Goal: Transaction & Acquisition: Subscribe to service/newsletter

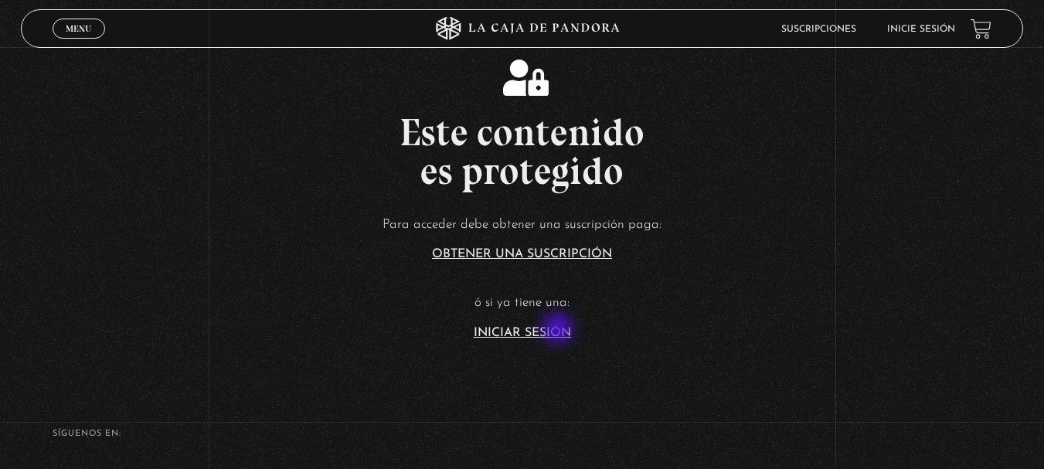
click at [560, 330] on link "Iniciar Sesión" at bounding box center [522, 333] width 97 height 12
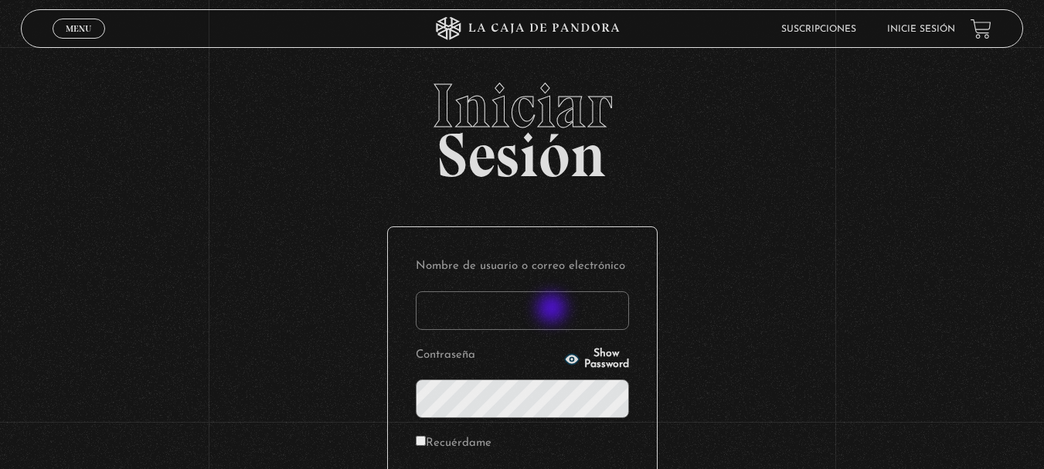
click at [554, 310] on input "Nombre de usuario o correo electrónico" at bounding box center [522, 310] width 213 height 39
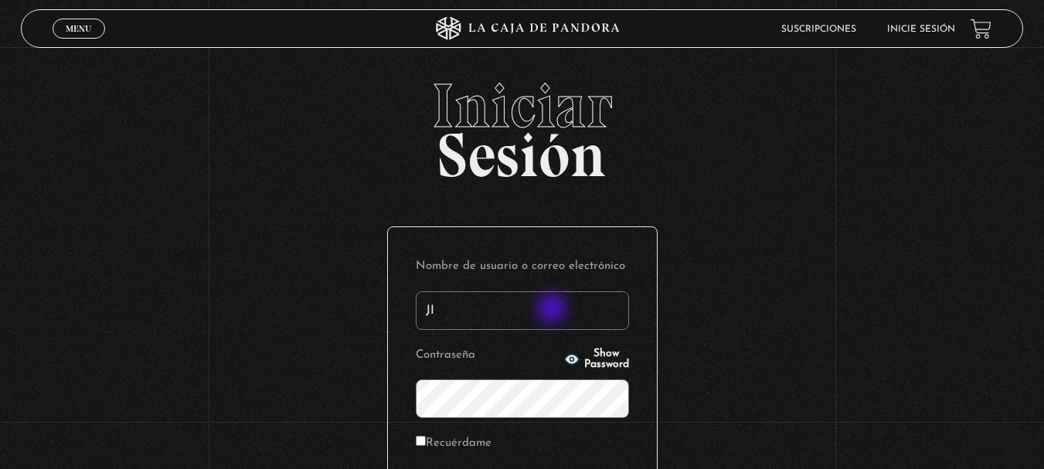
type input "J"
type input "jimedel_joss@hotmail.com"
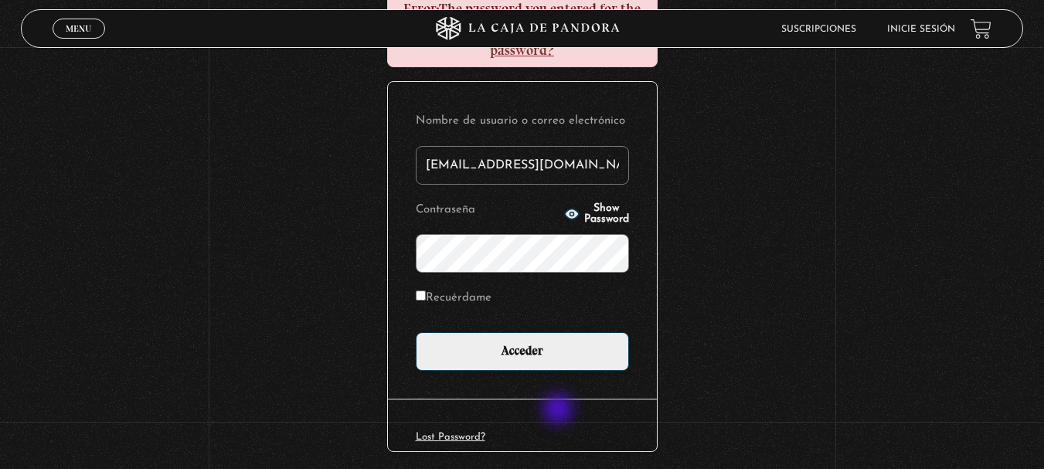
scroll to position [232, 0]
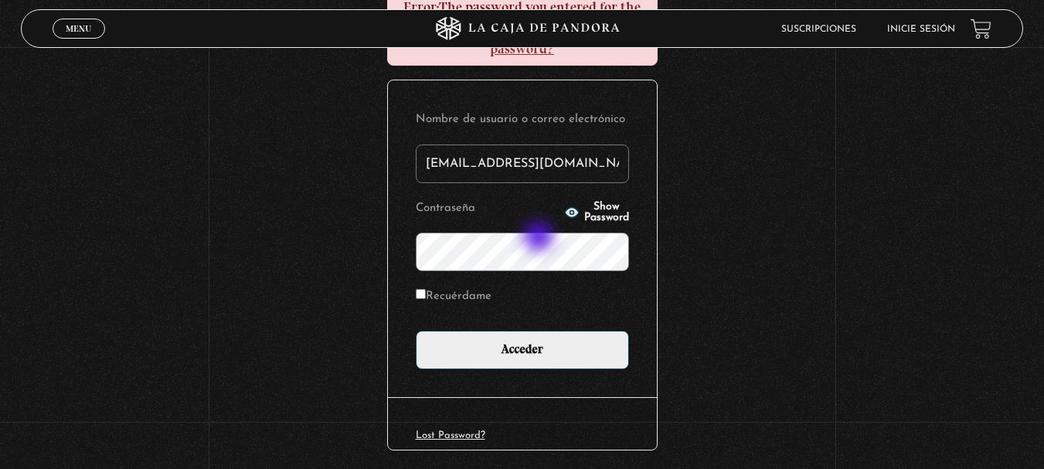
click at [416, 331] on input "Acceder" at bounding box center [522, 350] width 213 height 39
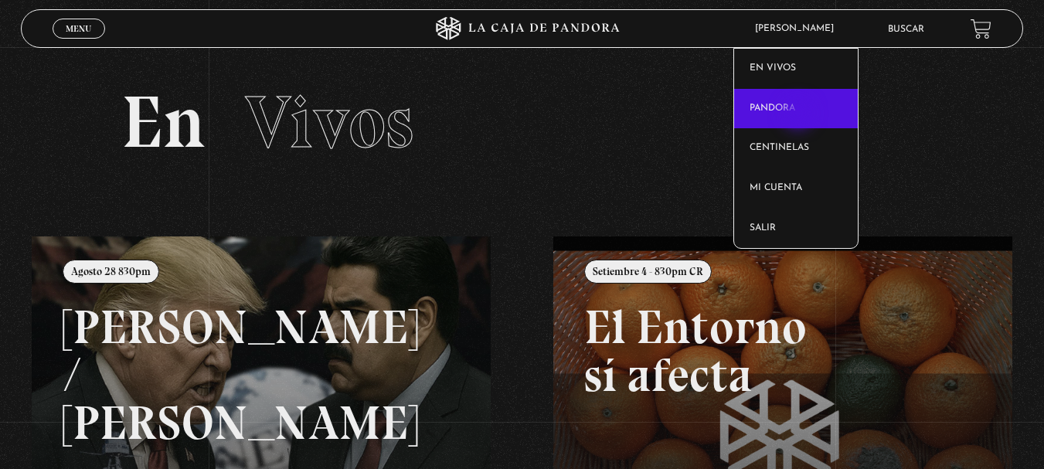
click at [800, 115] on link "Pandora" at bounding box center [796, 109] width 124 height 40
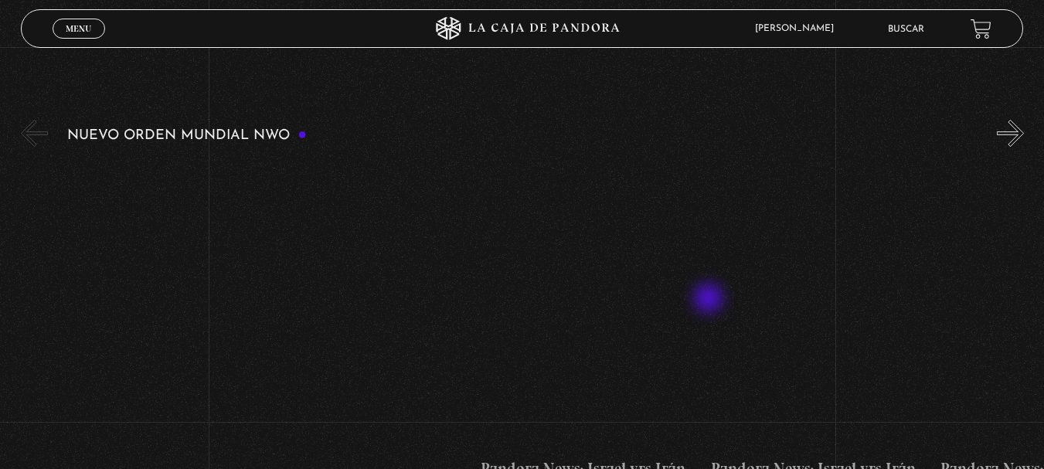
scroll to position [232, 0]
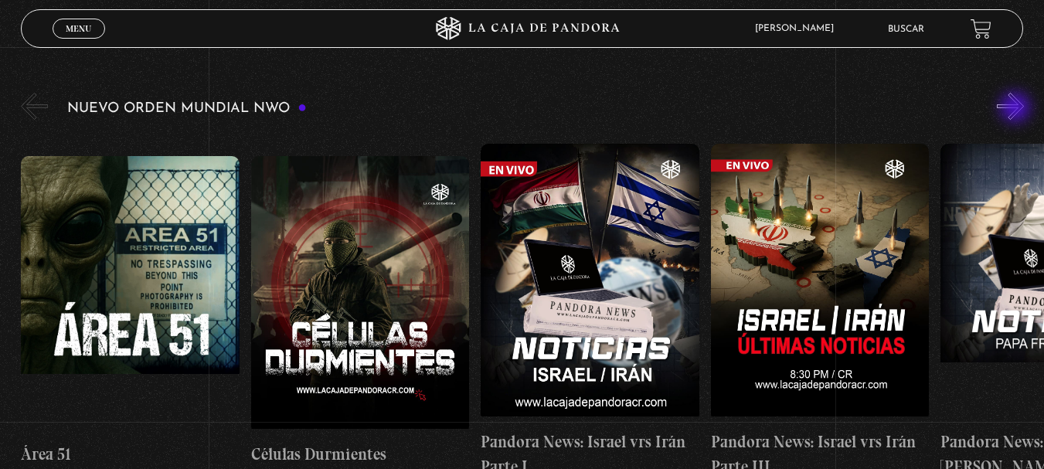
click at [1017, 109] on button "»" at bounding box center [1010, 106] width 27 height 27
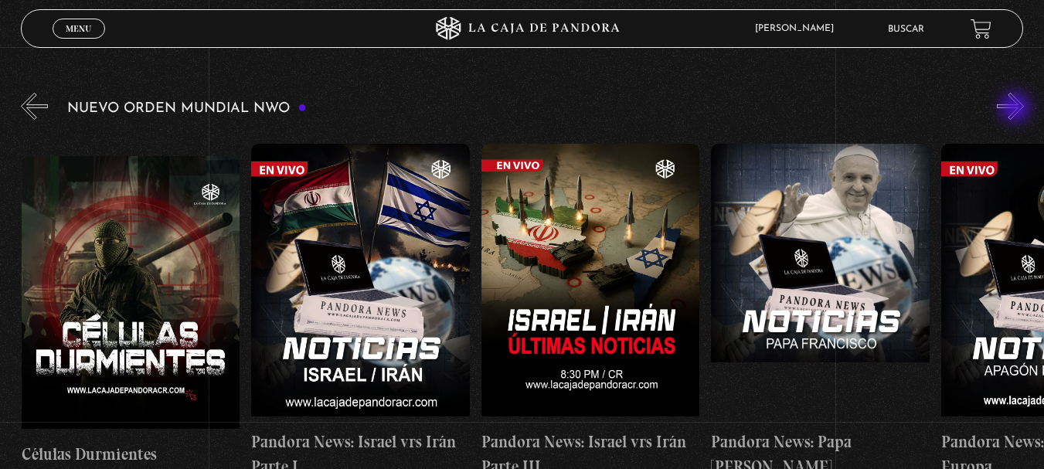
click at [1017, 109] on button "»" at bounding box center [1010, 106] width 27 height 27
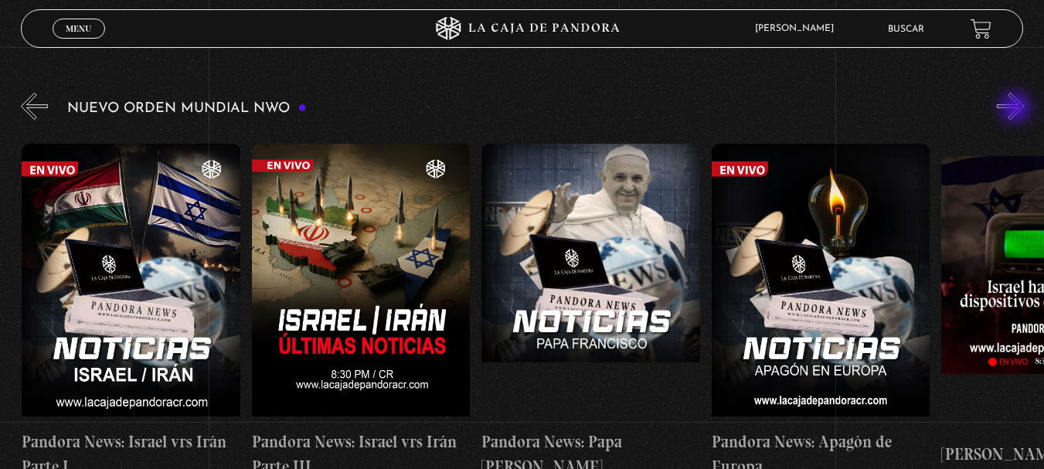
click at [1017, 109] on button "»" at bounding box center [1010, 106] width 27 height 27
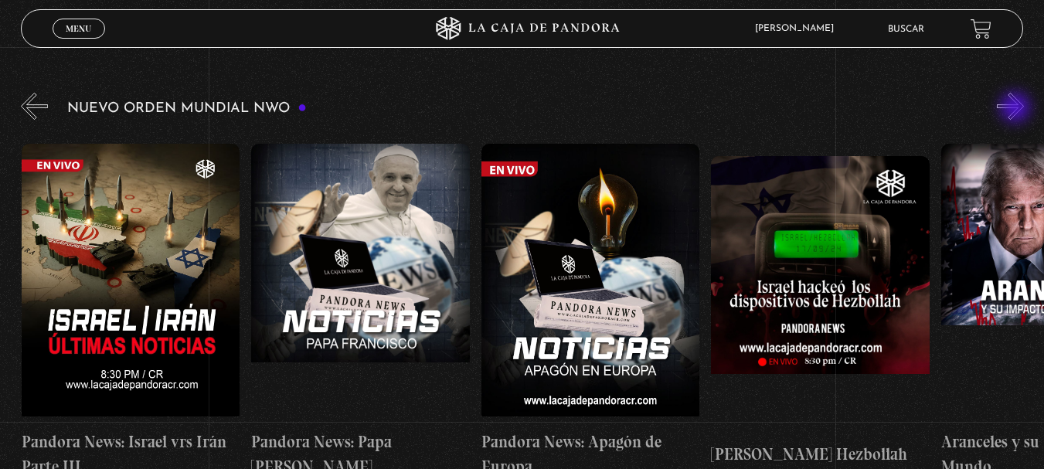
click at [1017, 109] on button "»" at bounding box center [1010, 106] width 27 height 27
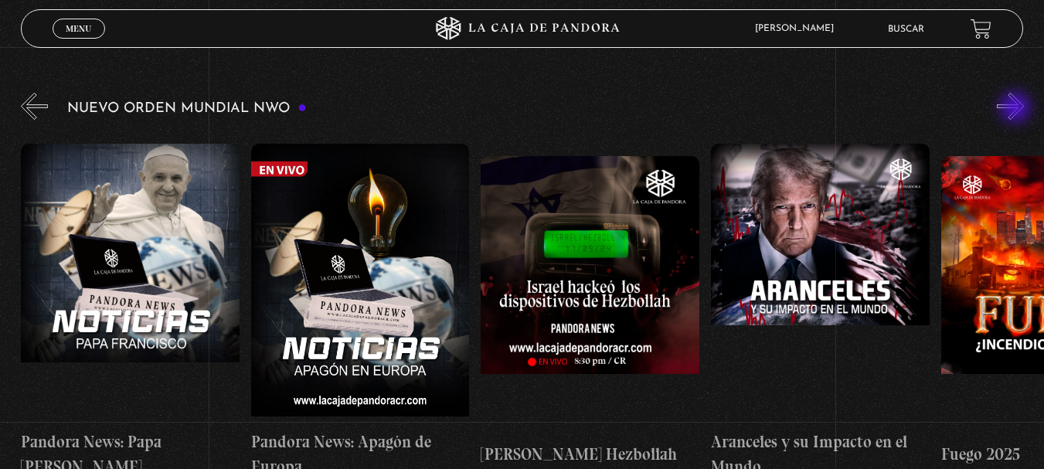
click at [1017, 109] on button "»" at bounding box center [1010, 106] width 27 height 27
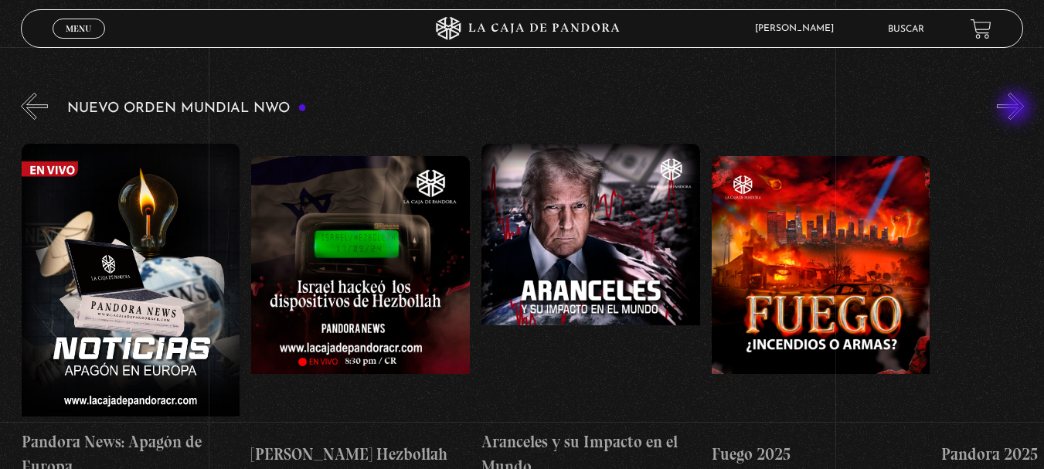
click at [1017, 109] on button "»" at bounding box center [1010, 106] width 27 height 27
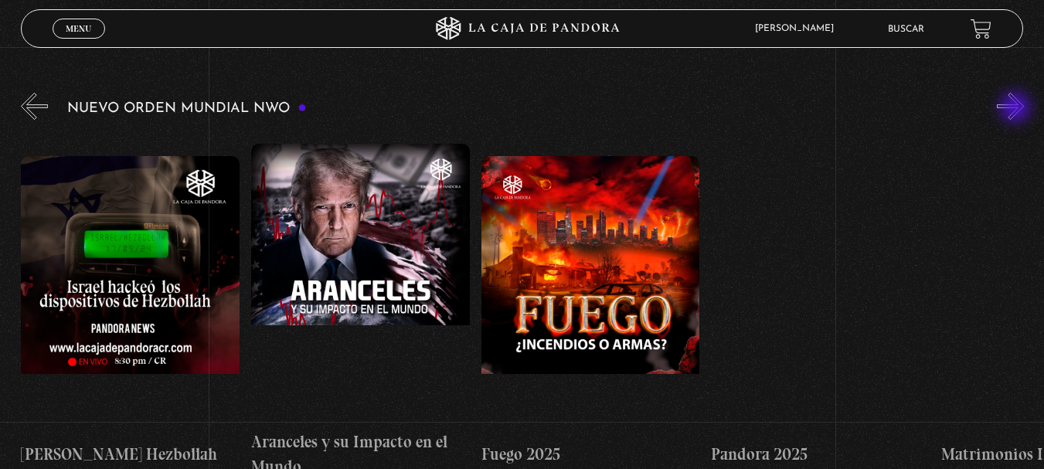
click at [1017, 109] on button "»" at bounding box center [1010, 106] width 27 height 27
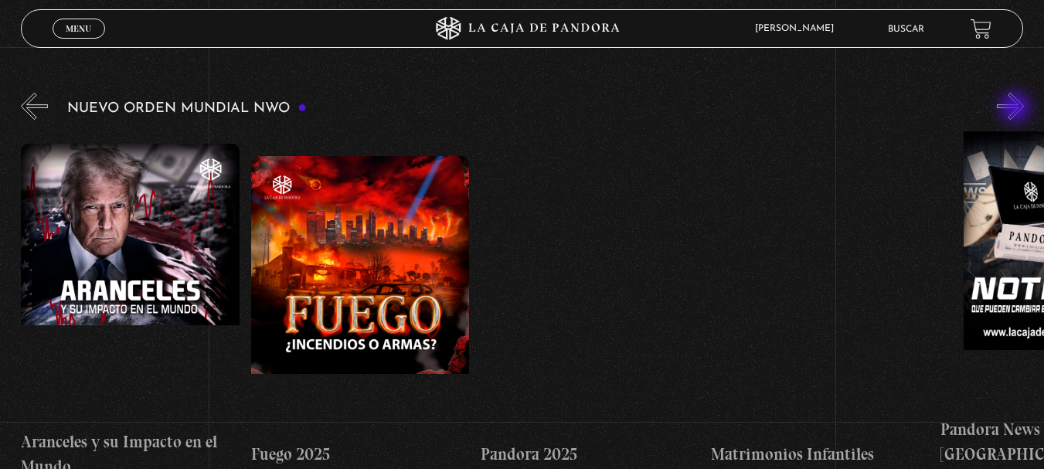
click at [1017, 109] on button "»" at bounding box center [1010, 106] width 27 height 27
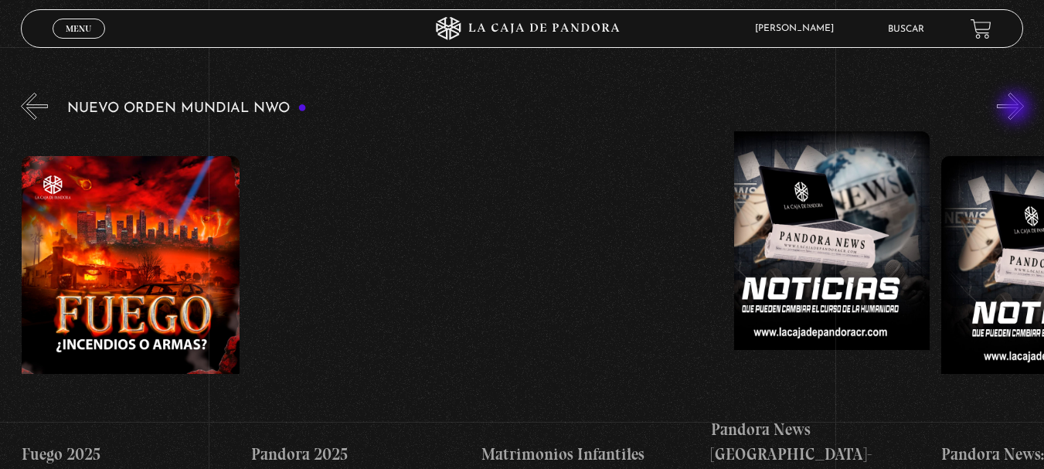
click at [1017, 109] on button "»" at bounding box center [1010, 106] width 27 height 27
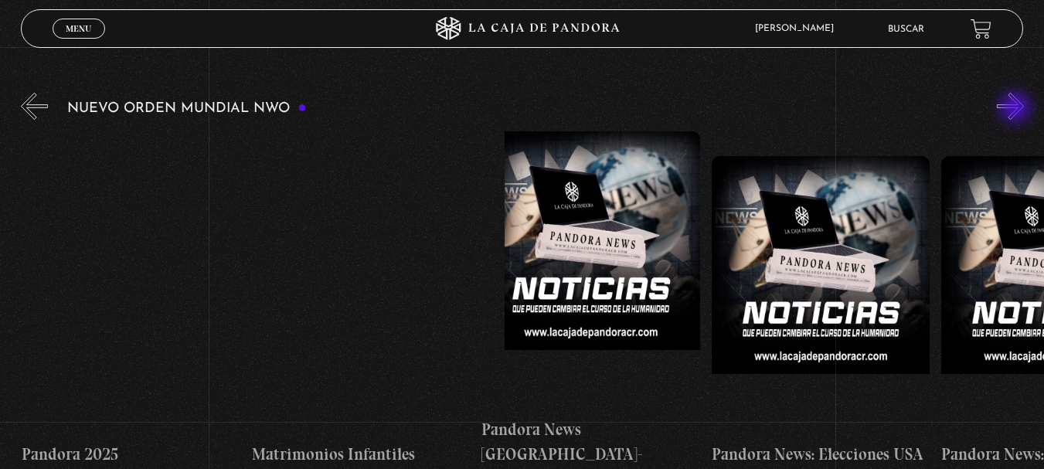
click at [1017, 109] on button "»" at bounding box center [1010, 106] width 27 height 27
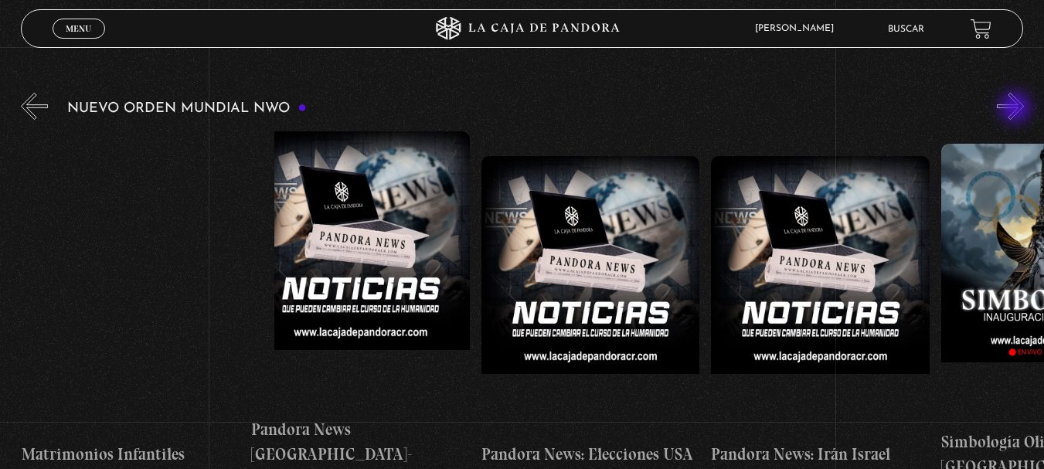
click at [1017, 109] on button "»" at bounding box center [1010, 106] width 27 height 27
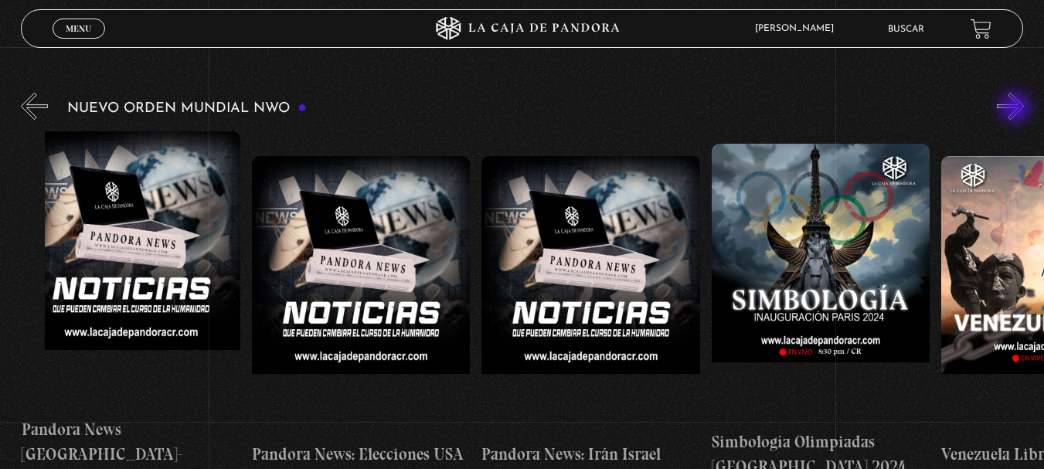
click at [1017, 109] on button "»" at bounding box center [1010, 106] width 27 height 27
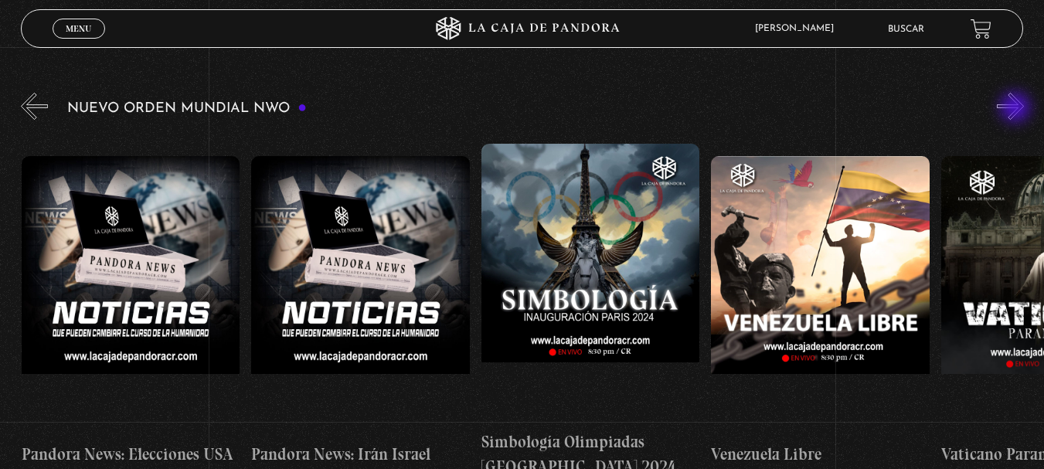
click at [1017, 109] on button "»" at bounding box center [1010, 106] width 27 height 27
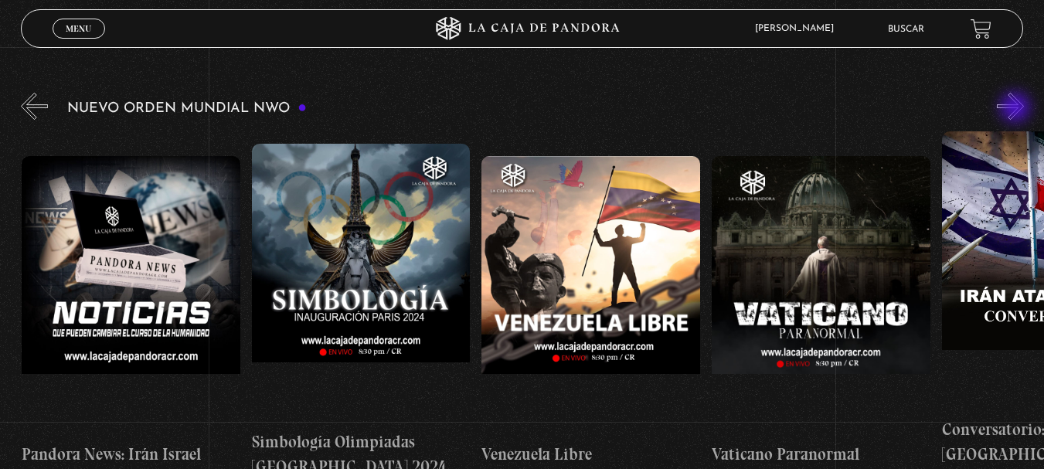
click at [1017, 109] on button "»" at bounding box center [1010, 106] width 27 height 27
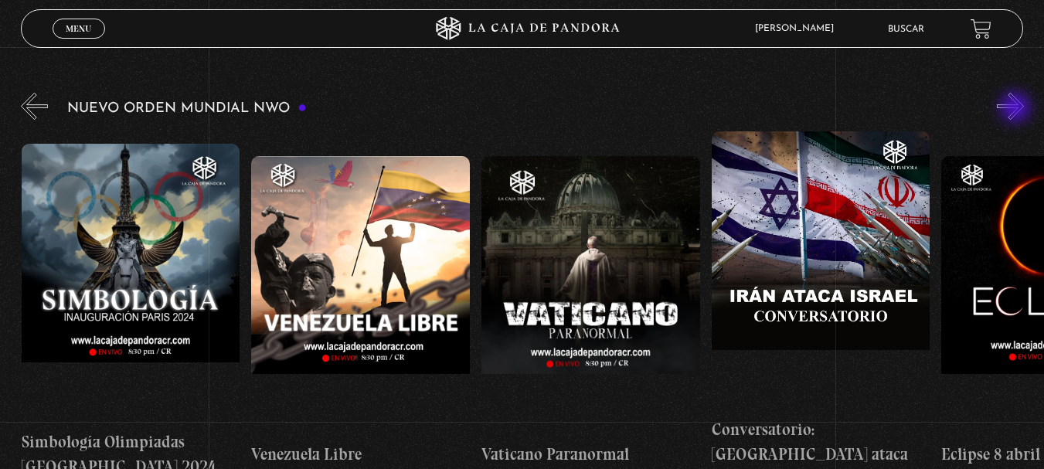
click at [1017, 109] on button "»" at bounding box center [1010, 106] width 27 height 27
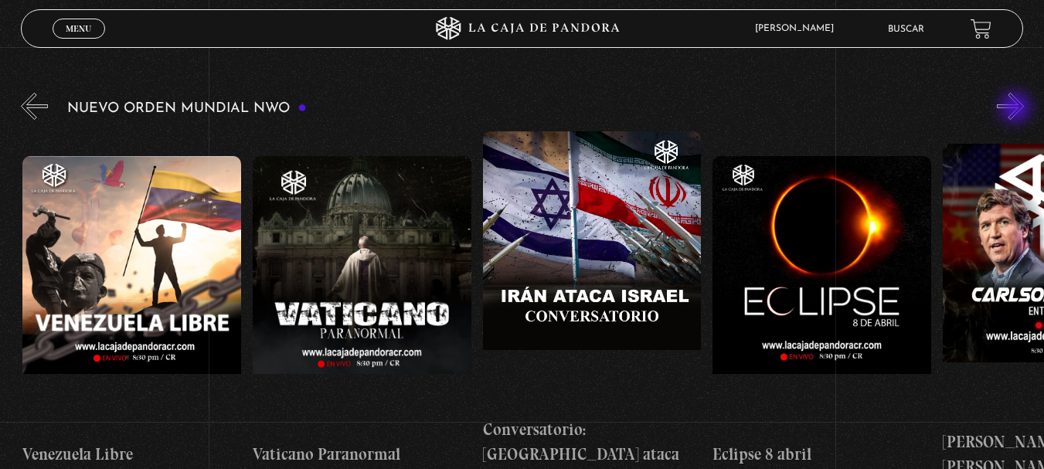
scroll to position [0, 3450]
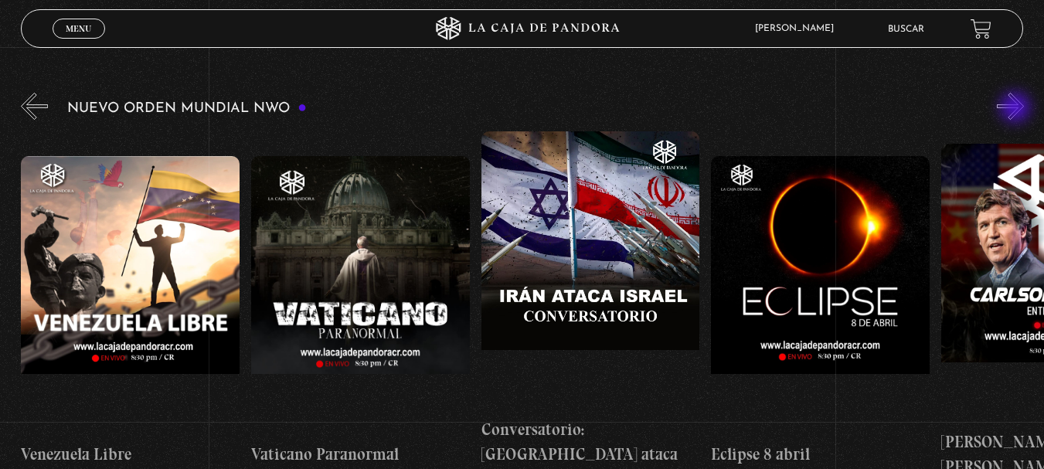
click at [1017, 109] on button "»" at bounding box center [1010, 106] width 27 height 27
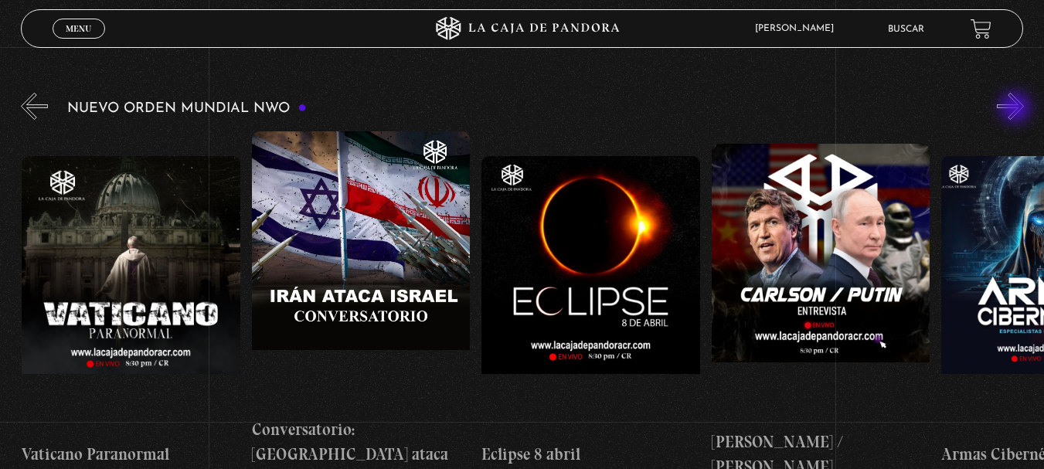
scroll to position [0, 3681]
click at [1017, 109] on button "»" at bounding box center [1010, 106] width 27 height 27
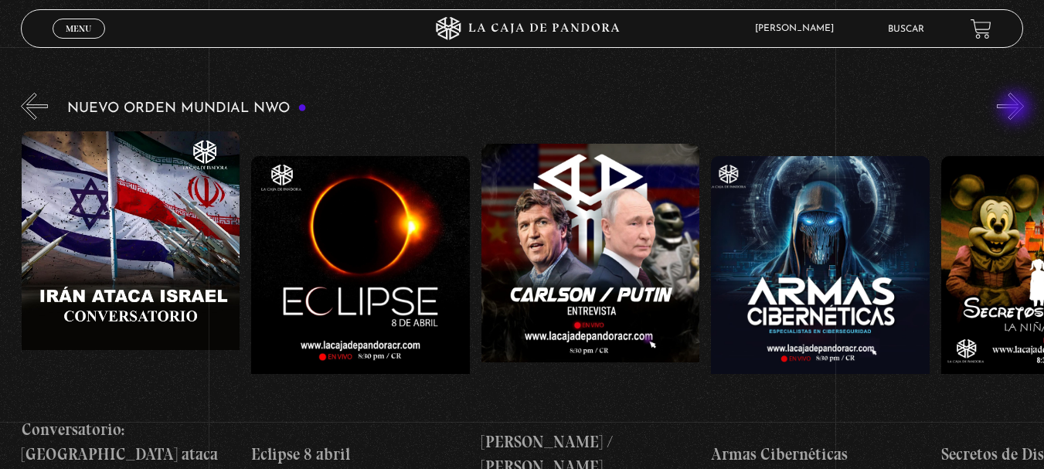
click at [1017, 109] on button "»" at bounding box center [1010, 106] width 27 height 27
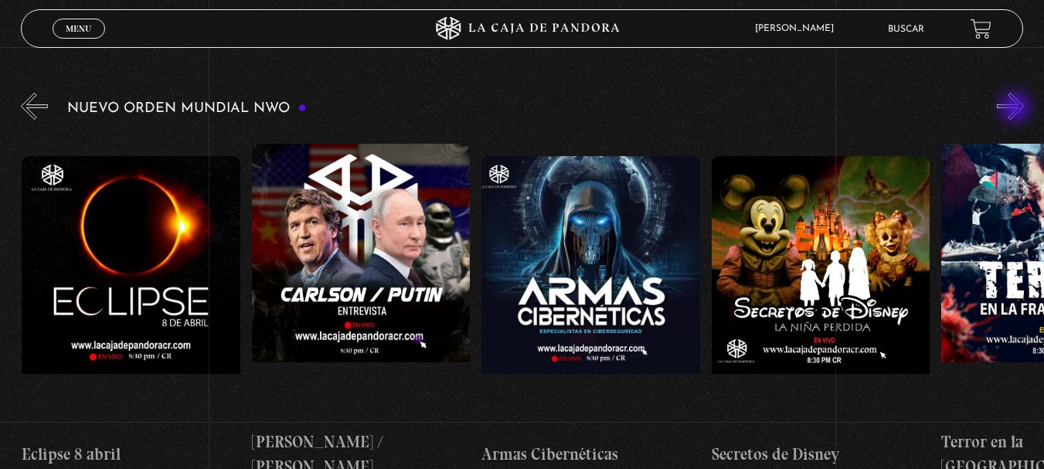
click at [1017, 109] on button "»" at bounding box center [1010, 106] width 27 height 27
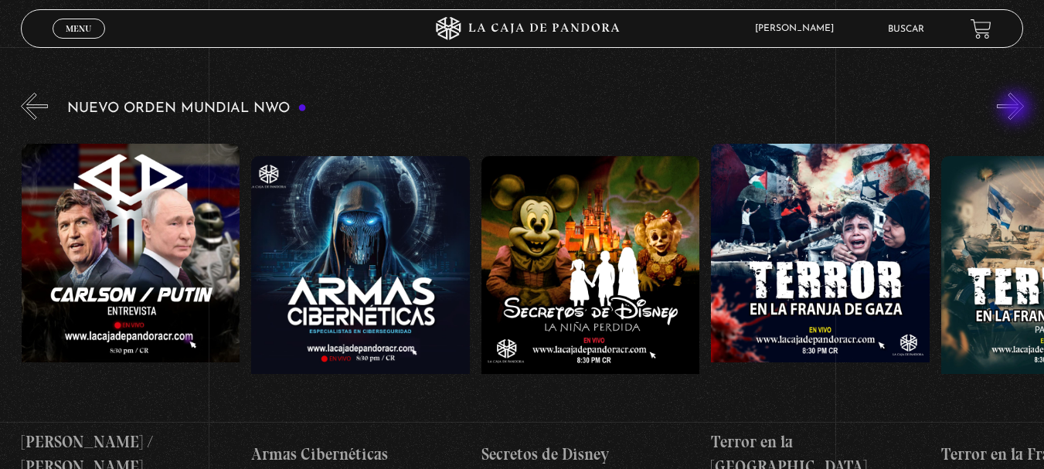
scroll to position [0, 4371]
click at [1017, 109] on button "»" at bounding box center [1010, 106] width 27 height 27
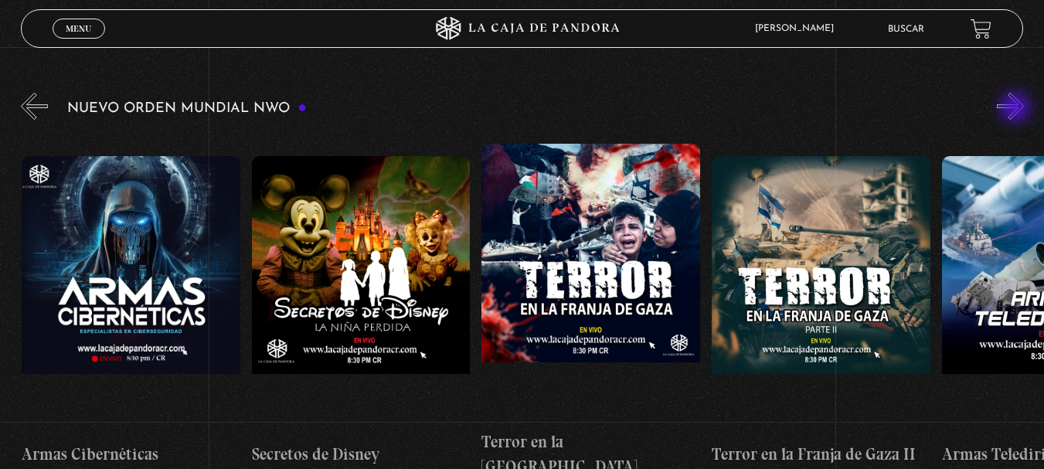
scroll to position [0, 4601]
click at [1017, 109] on button "»" at bounding box center [1010, 106] width 27 height 27
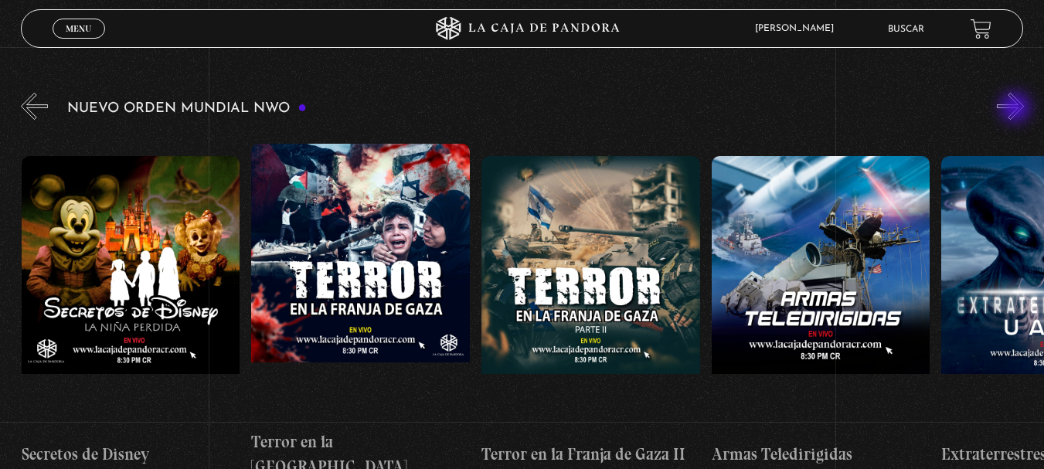
scroll to position [0, 4831]
click at [1017, 109] on button "»" at bounding box center [1010, 106] width 27 height 27
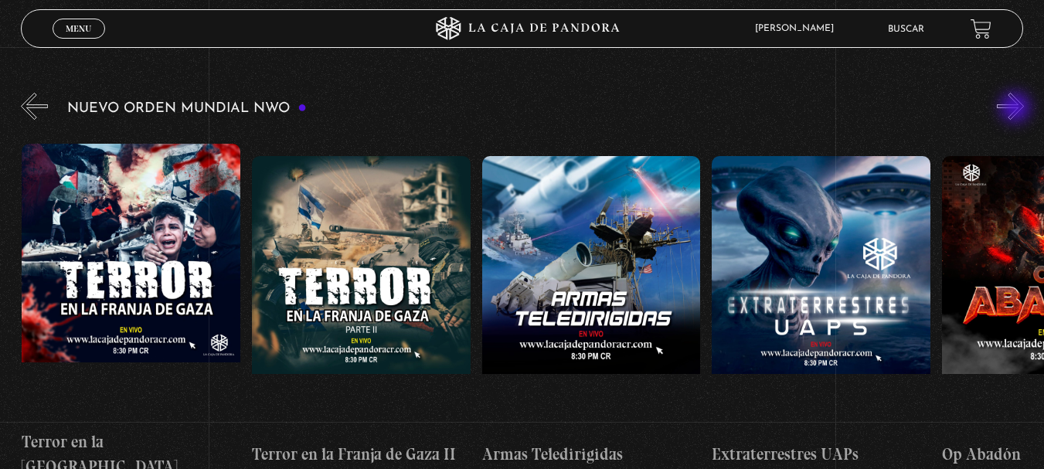
scroll to position [0, 5061]
click at [1017, 109] on button "»" at bounding box center [1010, 106] width 27 height 27
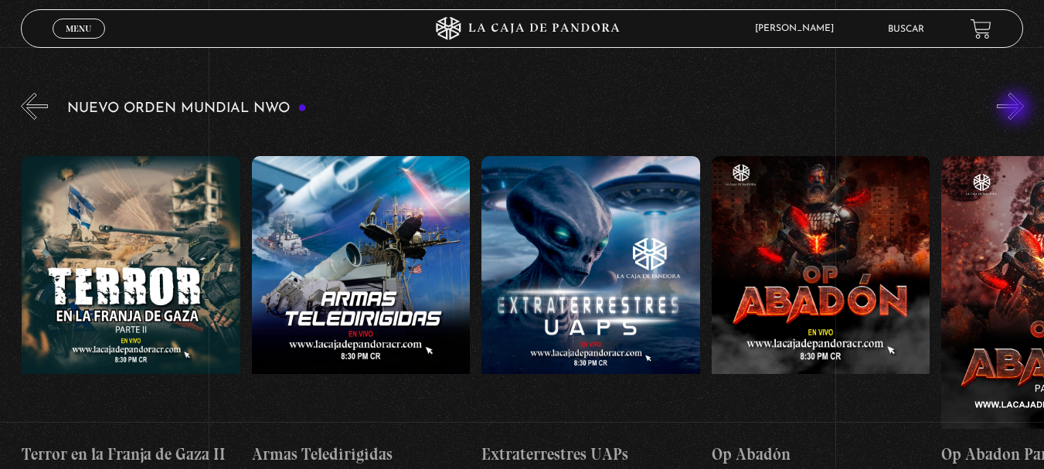
click at [1017, 109] on button "»" at bounding box center [1010, 106] width 27 height 27
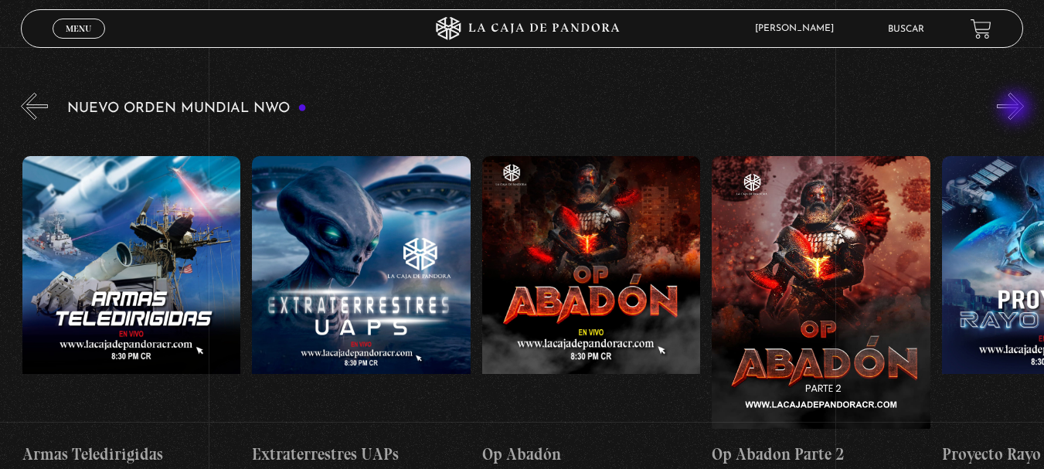
click at [1017, 109] on button "»" at bounding box center [1010, 106] width 27 height 27
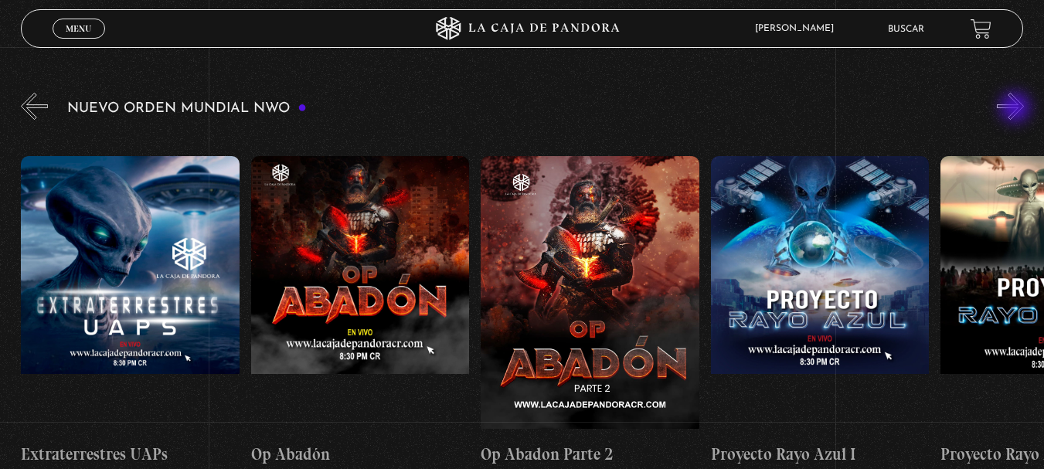
click at [1017, 109] on button "»" at bounding box center [1010, 106] width 27 height 27
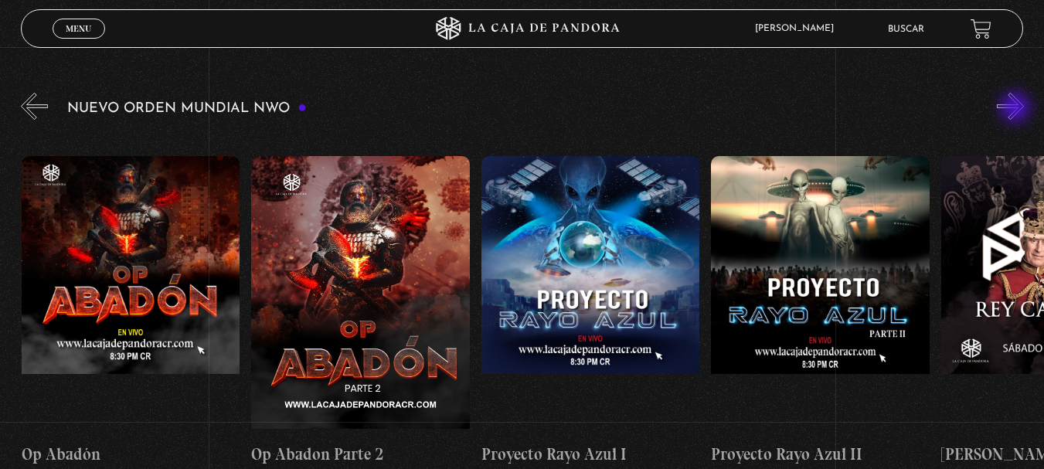
click at [1017, 109] on button "»" at bounding box center [1010, 106] width 27 height 27
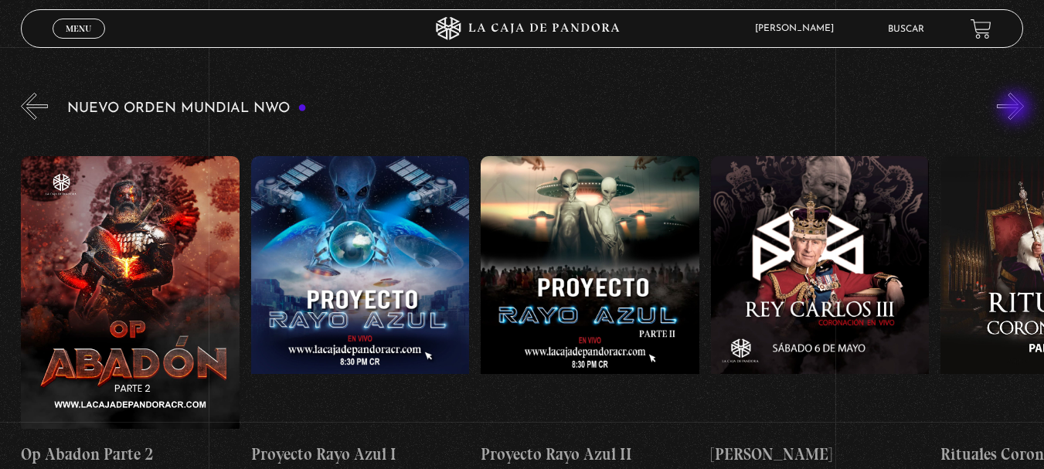
click at [1017, 109] on button "»" at bounding box center [1010, 106] width 27 height 27
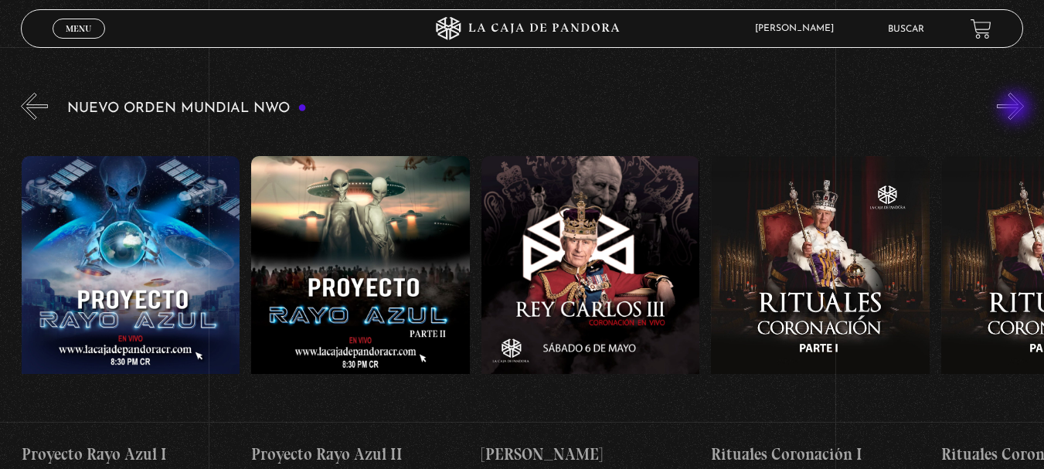
click at [1017, 109] on button "»" at bounding box center [1010, 106] width 27 height 27
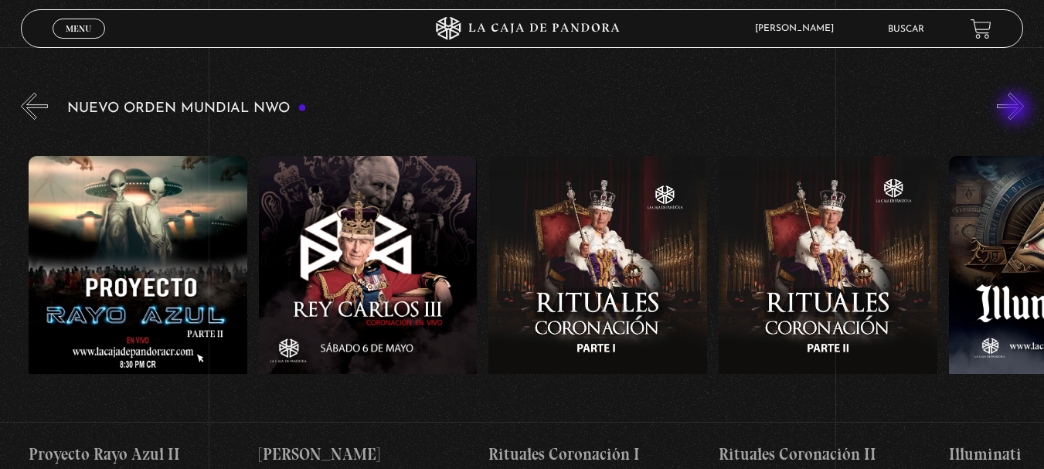
click at [1017, 110] on button "»" at bounding box center [1010, 106] width 27 height 27
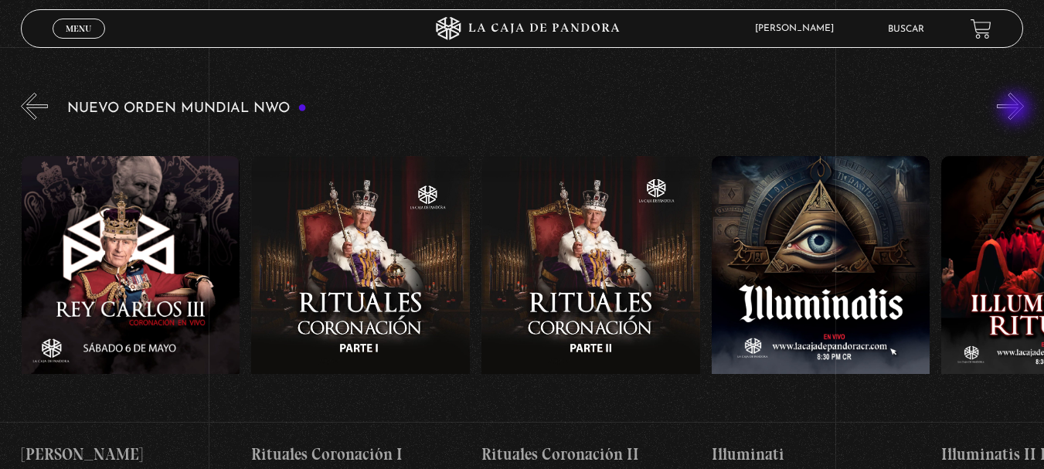
click at [1017, 110] on button "»" at bounding box center [1010, 106] width 27 height 27
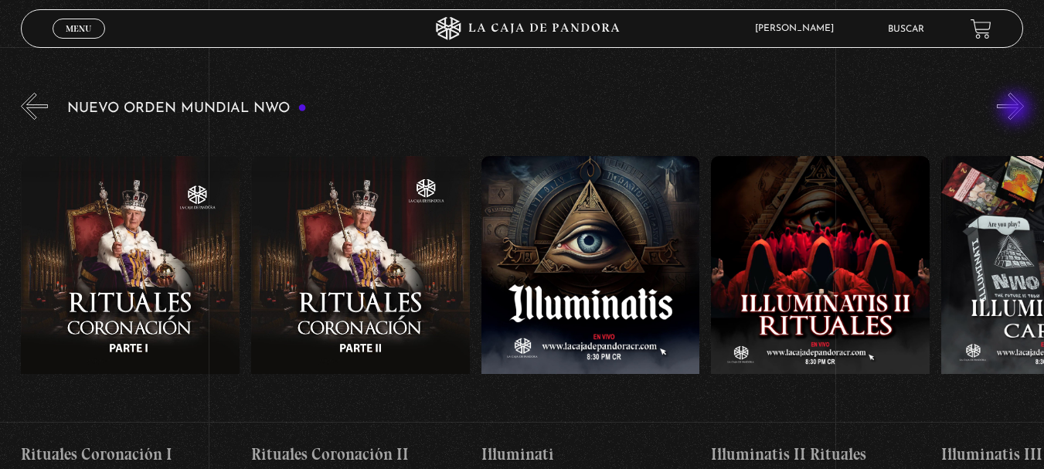
click at [1017, 110] on button "»" at bounding box center [1010, 106] width 27 height 27
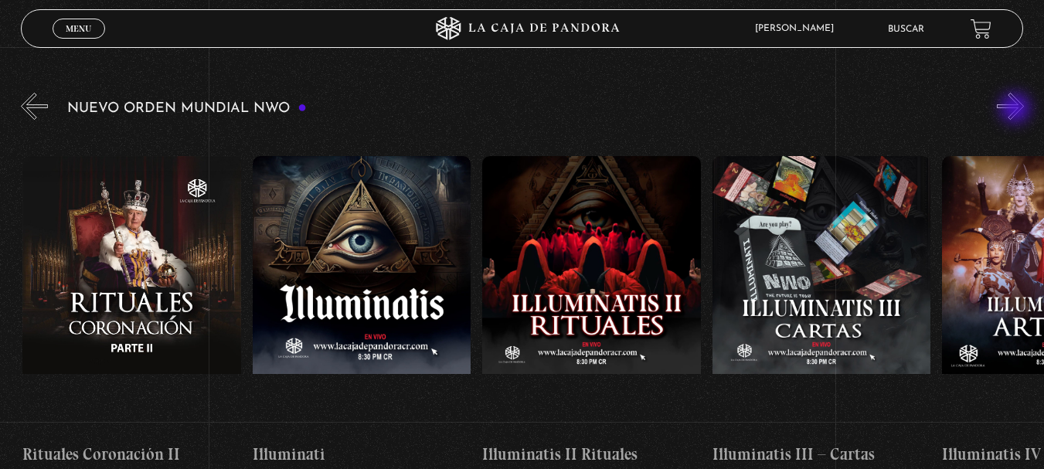
click at [1017, 110] on button "»" at bounding box center [1010, 106] width 27 height 27
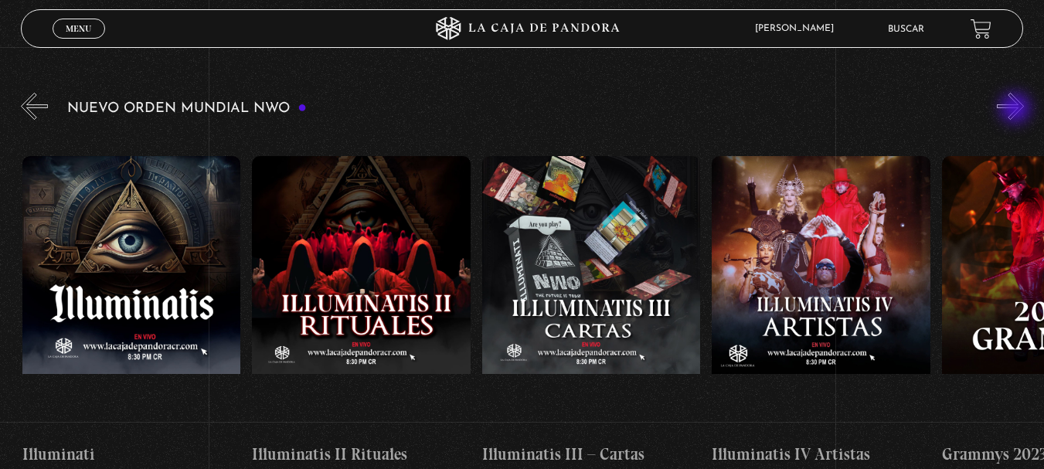
click at [1017, 110] on button "»" at bounding box center [1010, 106] width 27 height 27
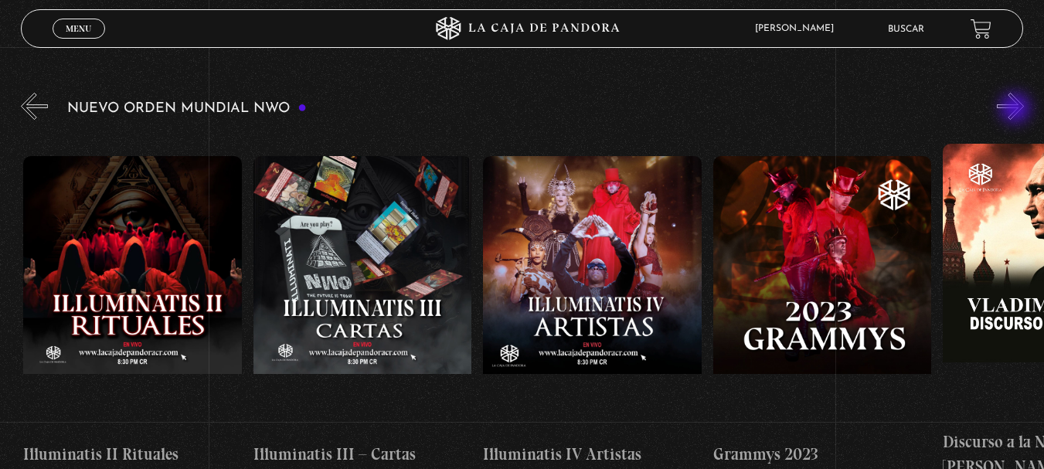
click at [1017, 110] on button "»" at bounding box center [1010, 106] width 27 height 27
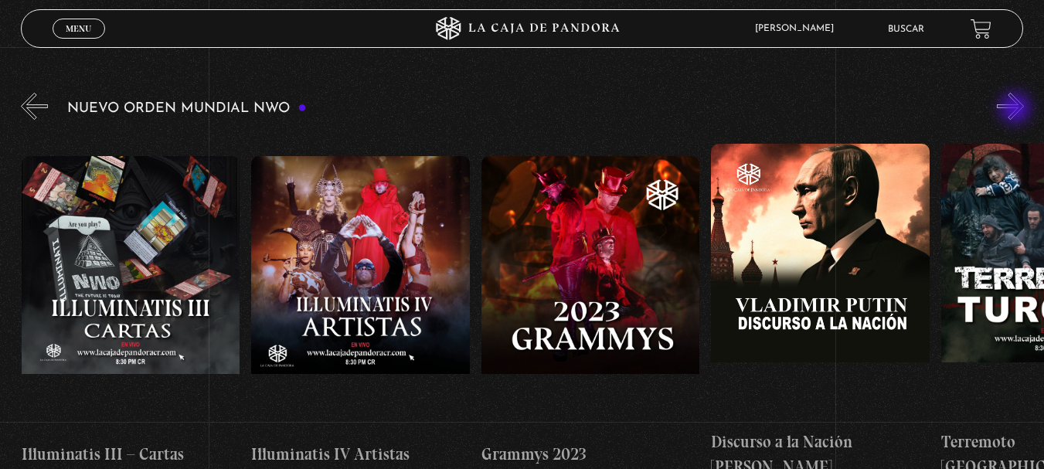
click at [1017, 110] on button "»" at bounding box center [1010, 106] width 27 height 27
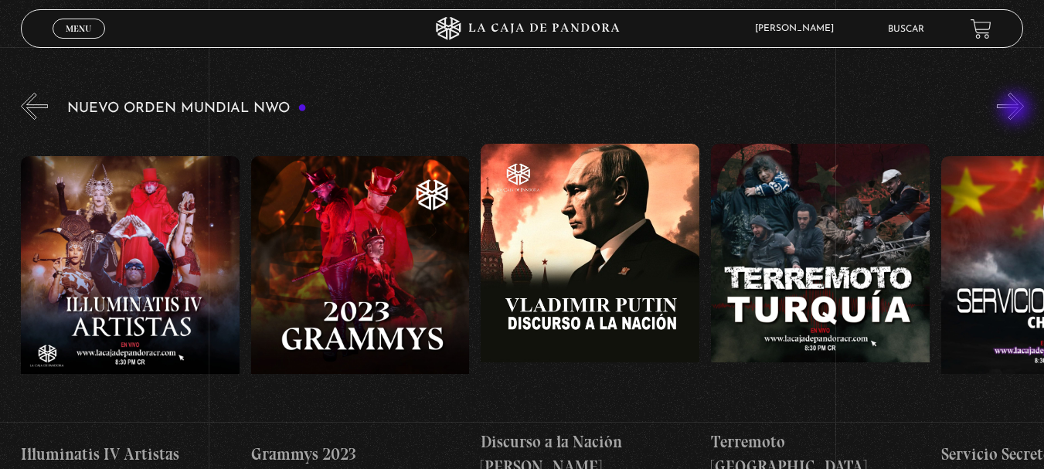
click at [1017, 110] on button "»" at bounding box center [1010, 106] width 27 height 27
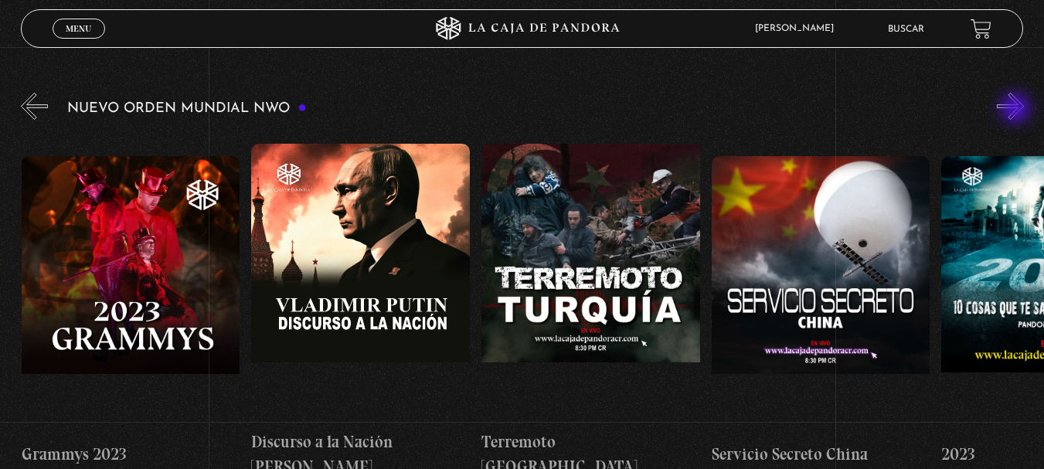
click at [1017, 110] on button "»" at bounding box center [1010, 106] width 27 height 27
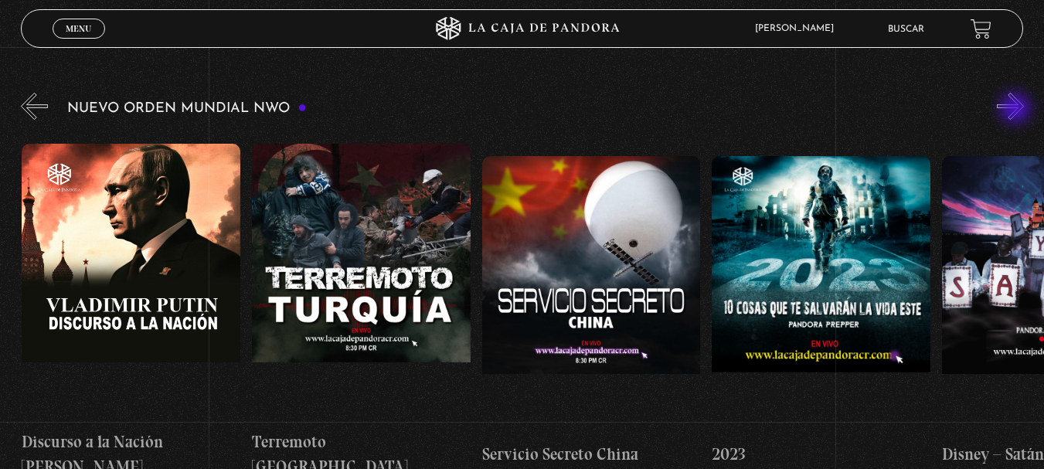
click at [1017, 110] on button "»" at bounding box center [1010, 106] width 27 height 27
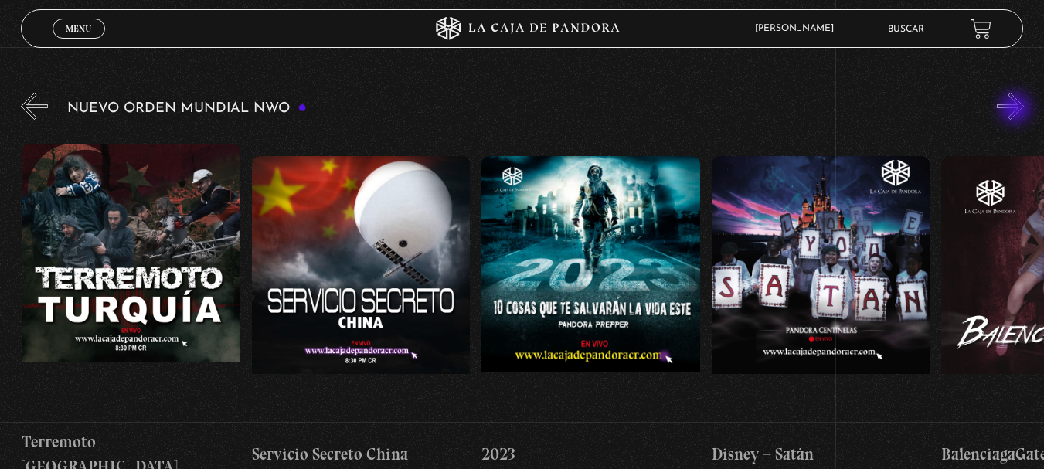
click at [1017, 110] on button "»" at bounding box center [1010, 106] width 27 height 27
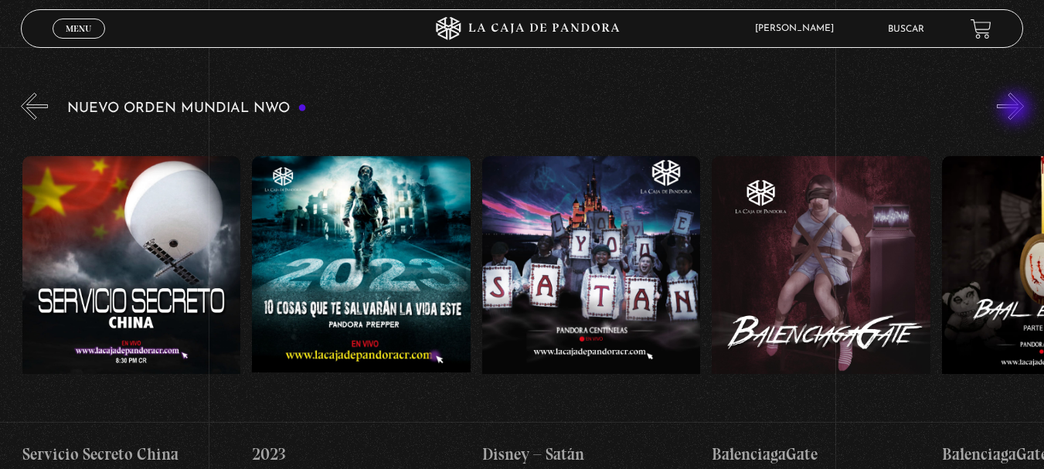
click at [1017, 110] on button "»" at bounding box center [1010, 106] width 27 height 27
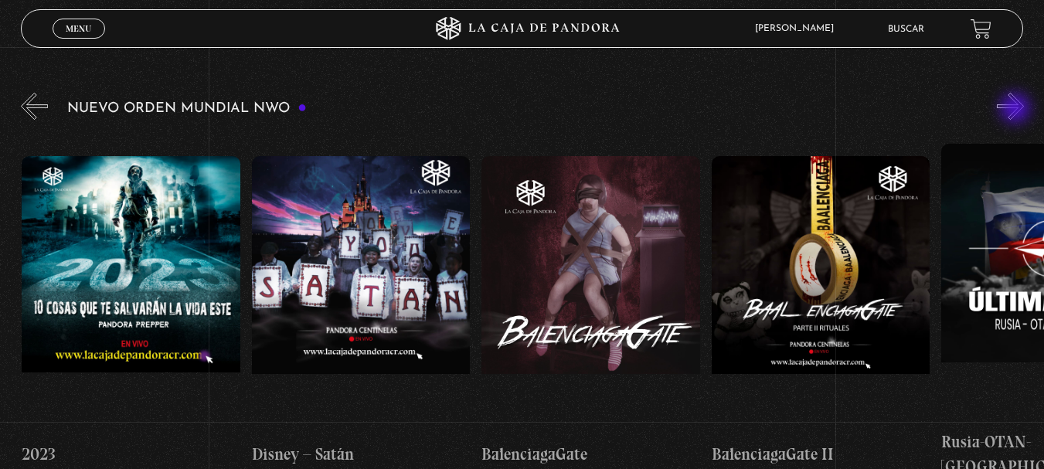
click at [1017, 110] on button "»" at bounding box center [1010, 106] width 27 height 27
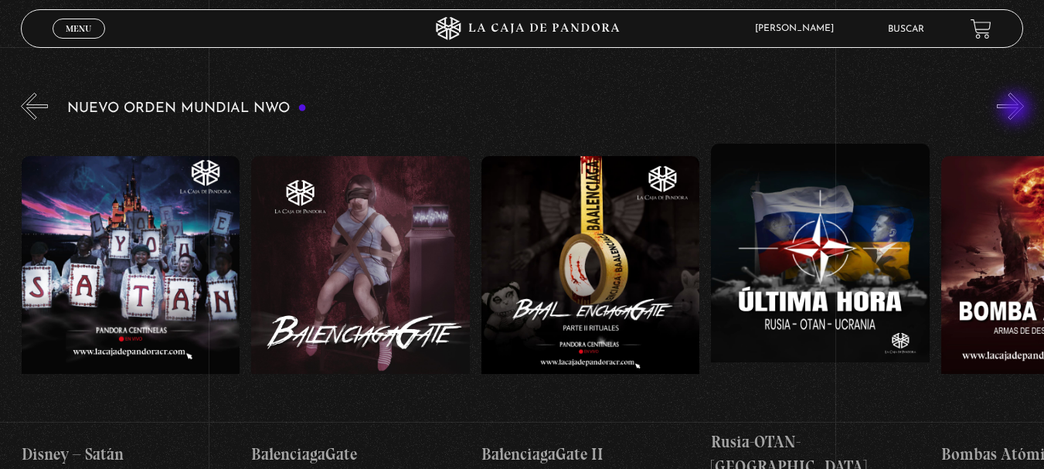
click at [1017, 110] on button "»" at bounding box center [1010, 106] width 27 height 27
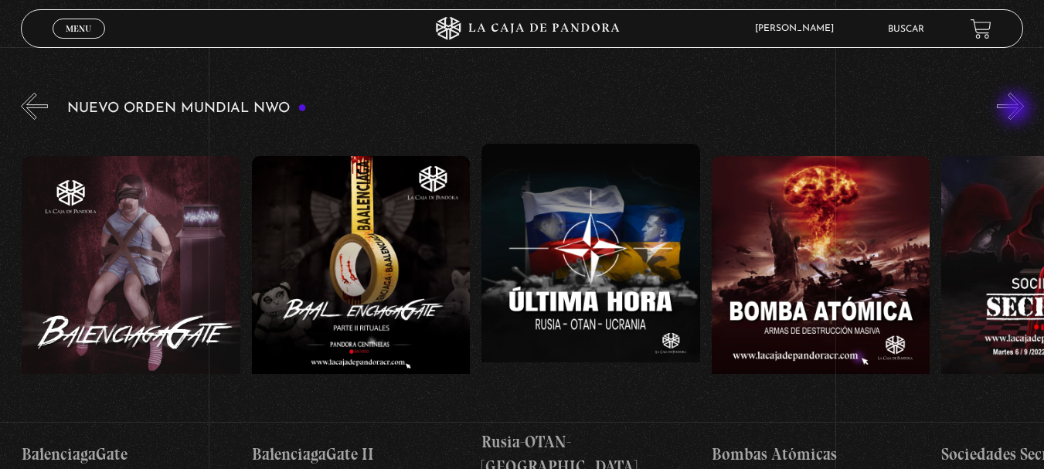
click at [1017, 110] on button "»" at bounding box center [1010, 106] width 27 height 27
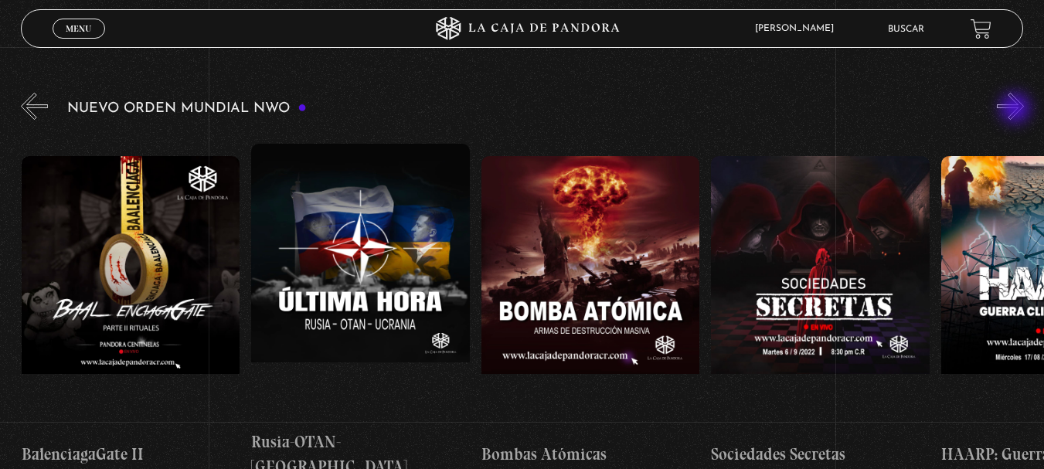
click at [1017, 110] on button "»" at bounding box center [1010, 106] width 27 height 27
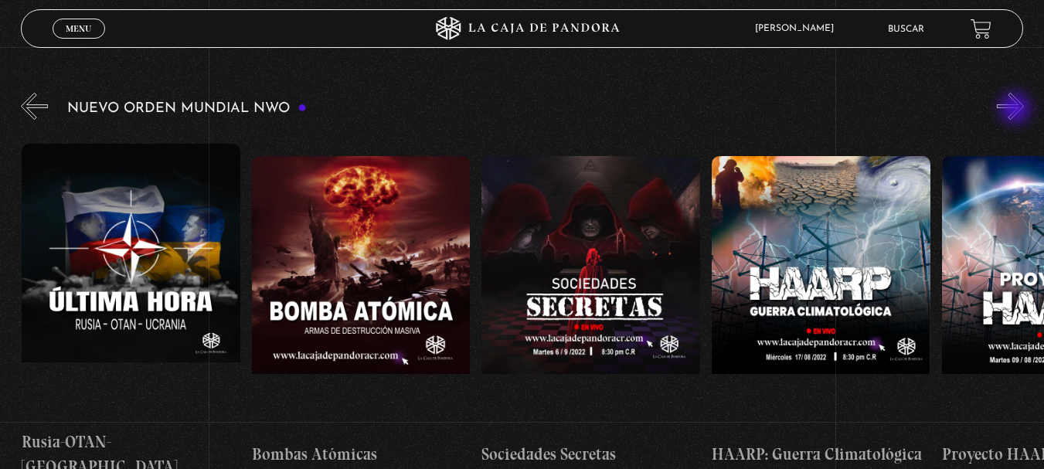
click at [1017, 110] on button "»" at bounding box center [1010, 106] width 27 height 27
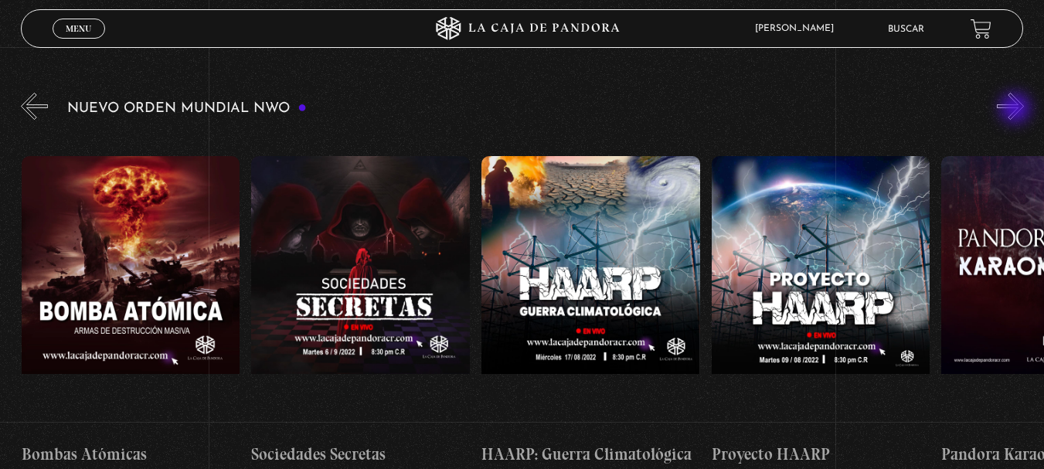
click at [1017, 110] on button "»" at bounding box center [1010, 106] width 27 height 27
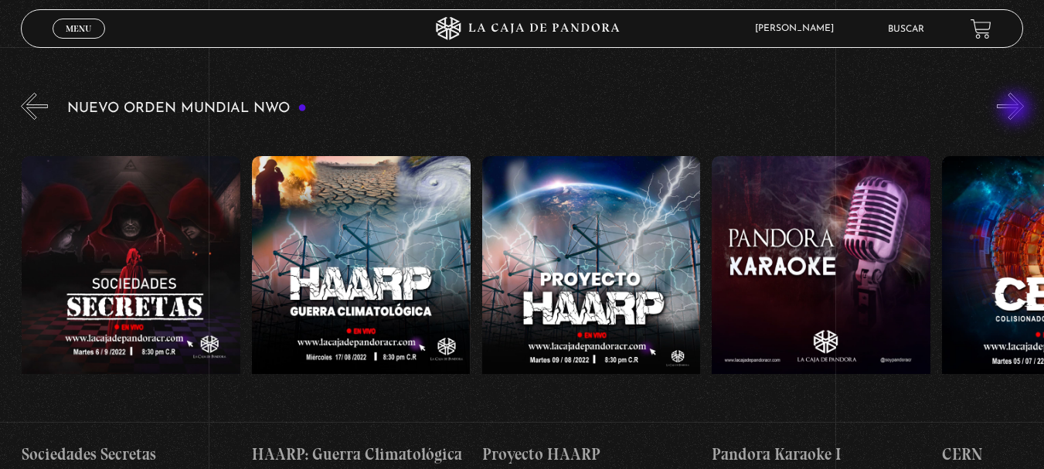
click at [1017, 110] on button "»" at bounding box center [1010, 106] width 27 height 27
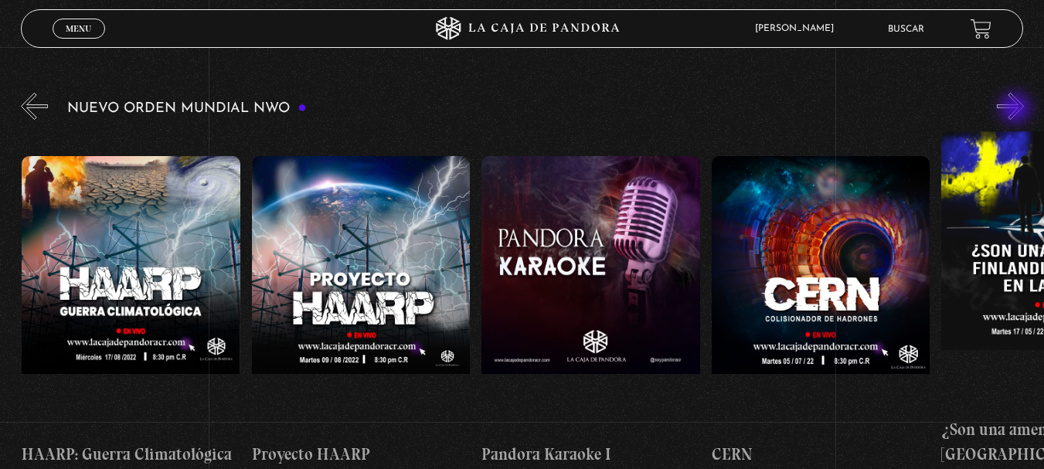
click at [1017, 110] on button "»" at bounding box center [1010, 106] width 27 height 27
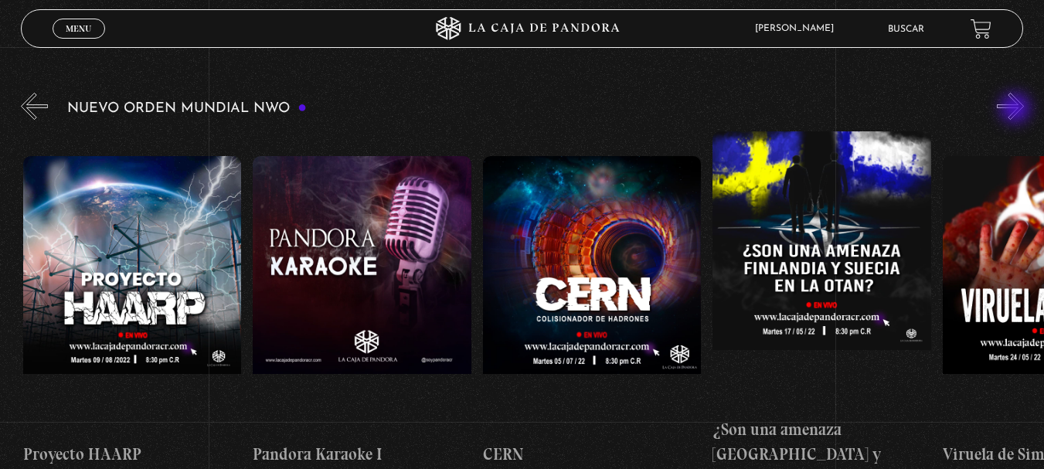
scroll to position [0, 11272]
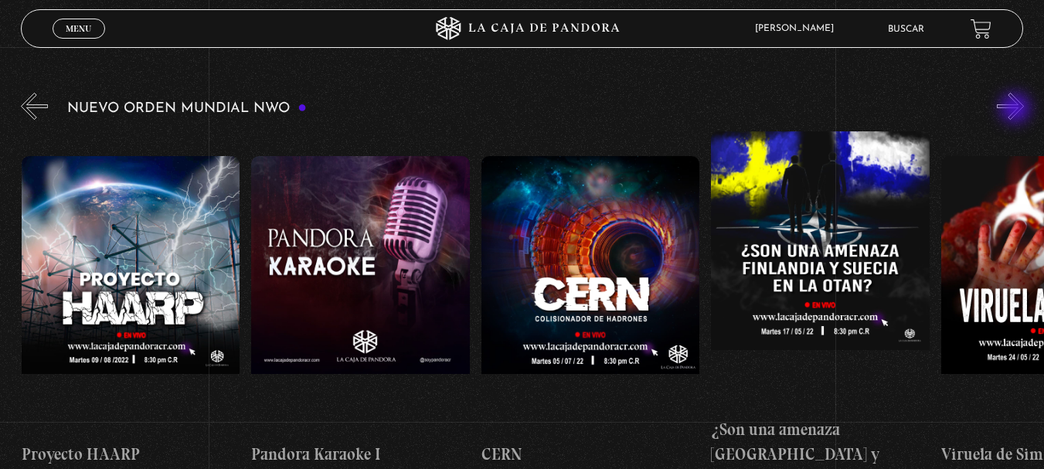
click at [1017, 110] on button "»" at bounding box center [1010, 106] width 27 height 27
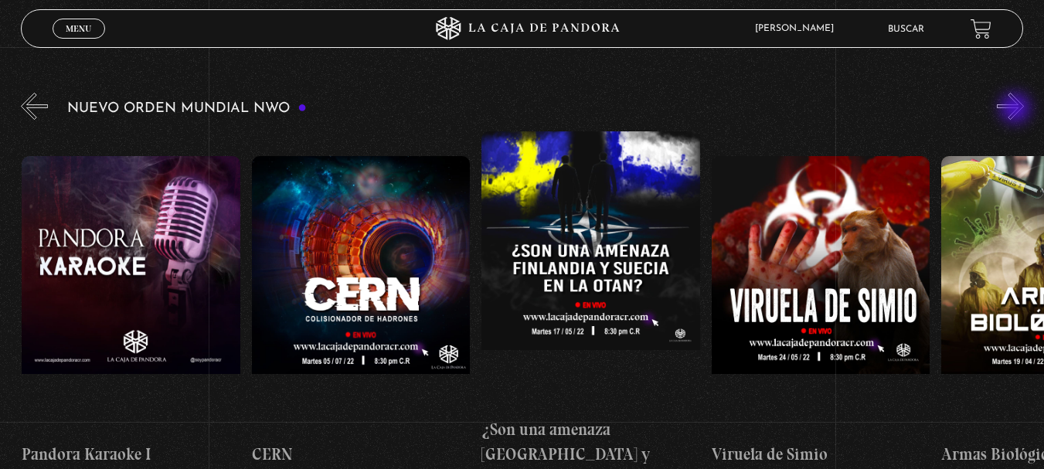
click at [1017, 110] on button "»" at bounding box center [1010, 106] width 27 height 27
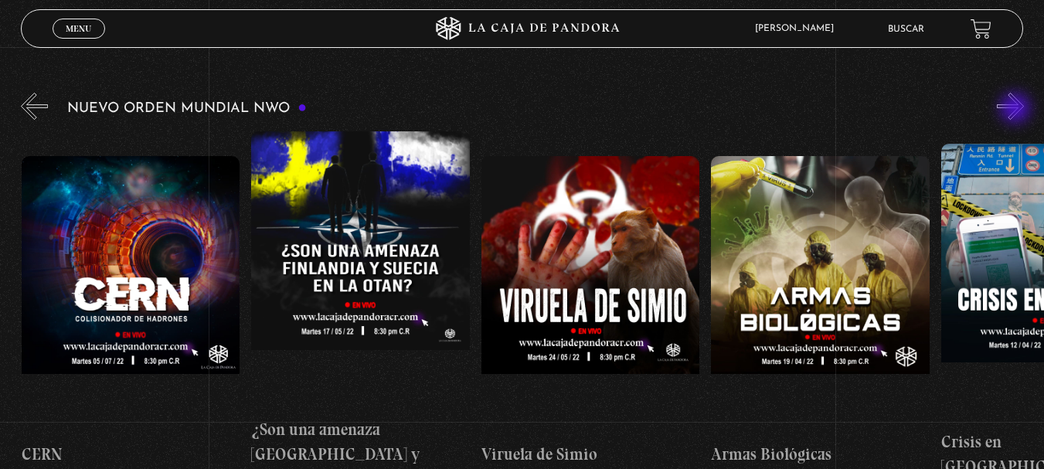
click at [1017, 110] on button "»" at bounding box center [1010, 106] width 27 height 27
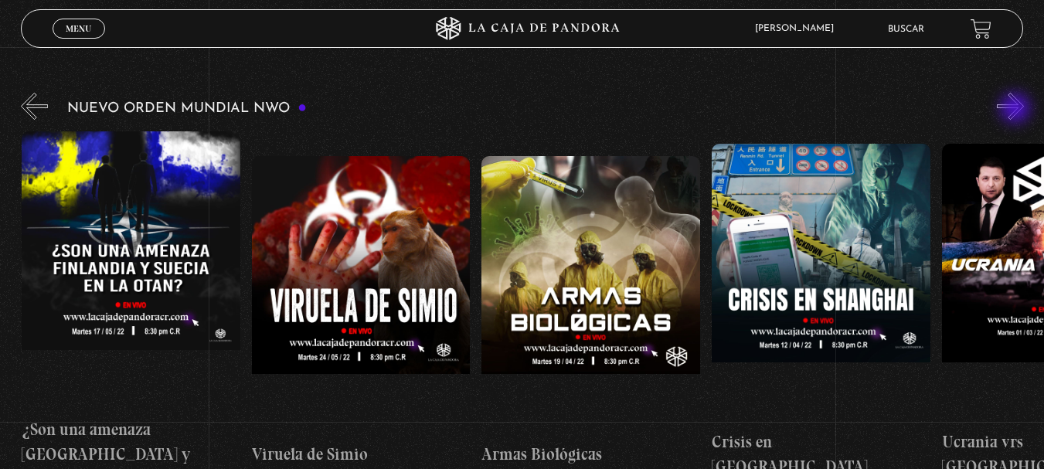
click at [1017, 110] on button "»" at bounding box center [1010, 106] width 27 height 27
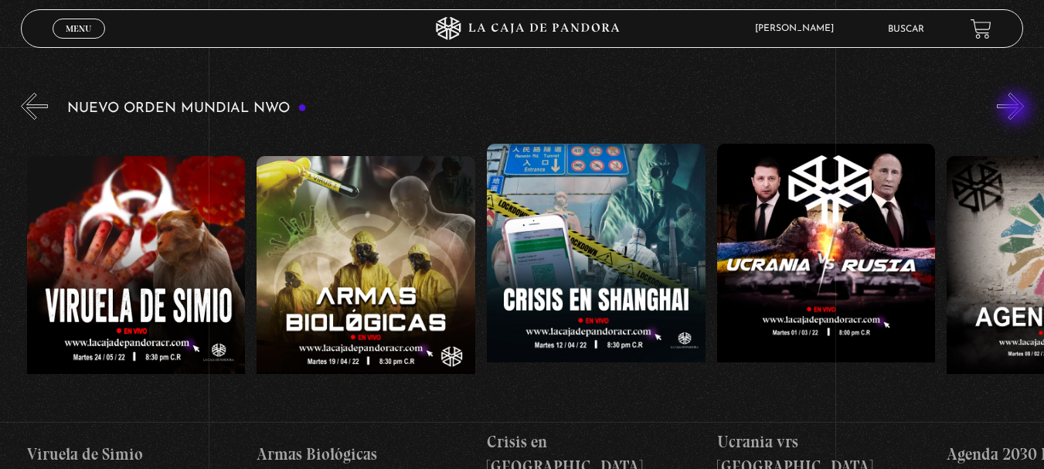
click at [1017, 110] on button "»" at bounding box center [1010, 106] width 27 height 27
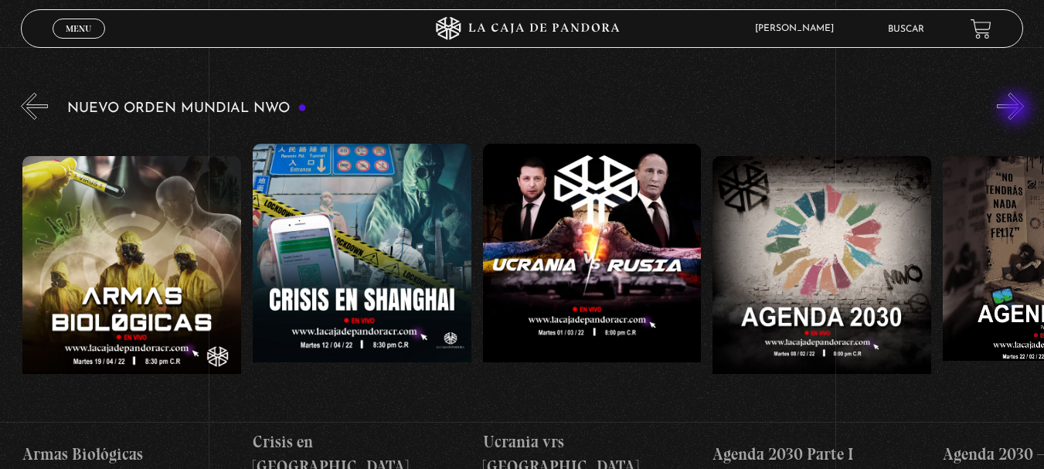
click at [1017, 110] on button "»" at bounding box center [1010, 106] width 27 height 27
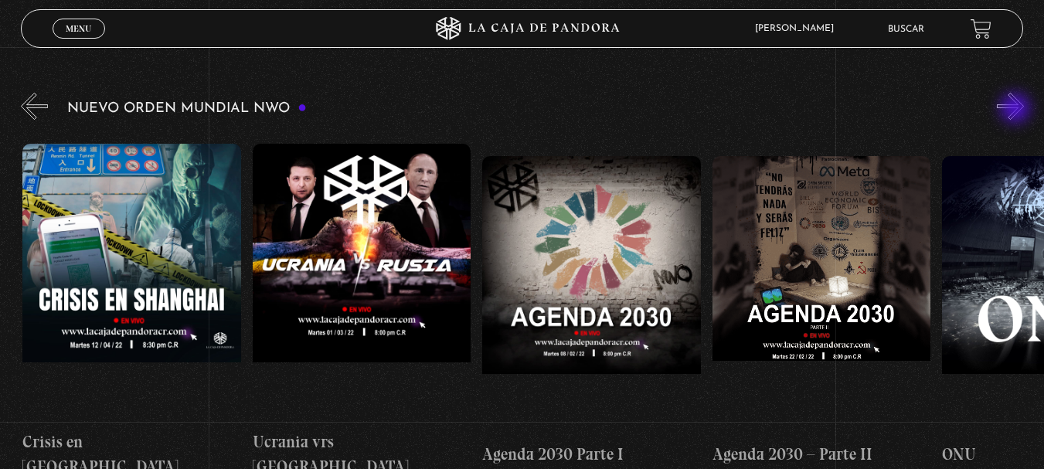
click at [1017, 110] on button "»" at bounding box center [1010, 106] width 27 height 27
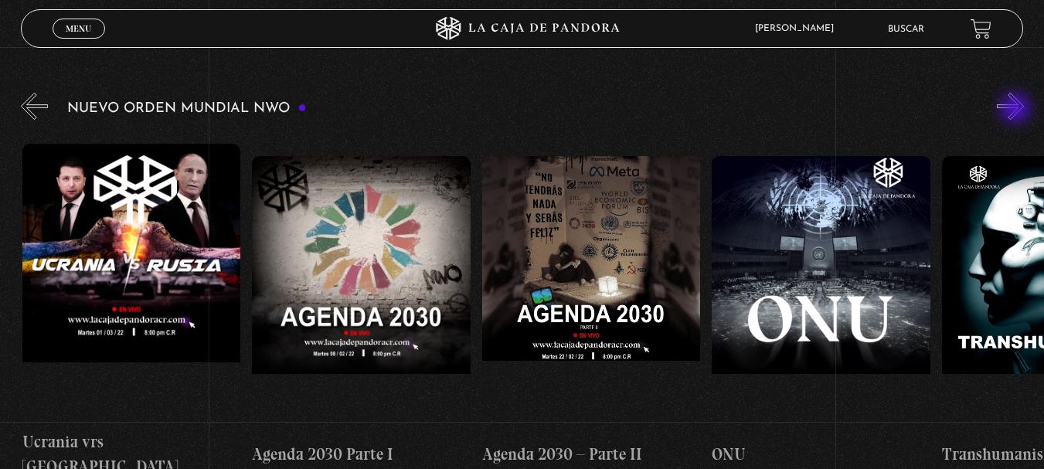
click at [1017, 110] on button "»" at bounding box center [1010, 106] width 27 height 27
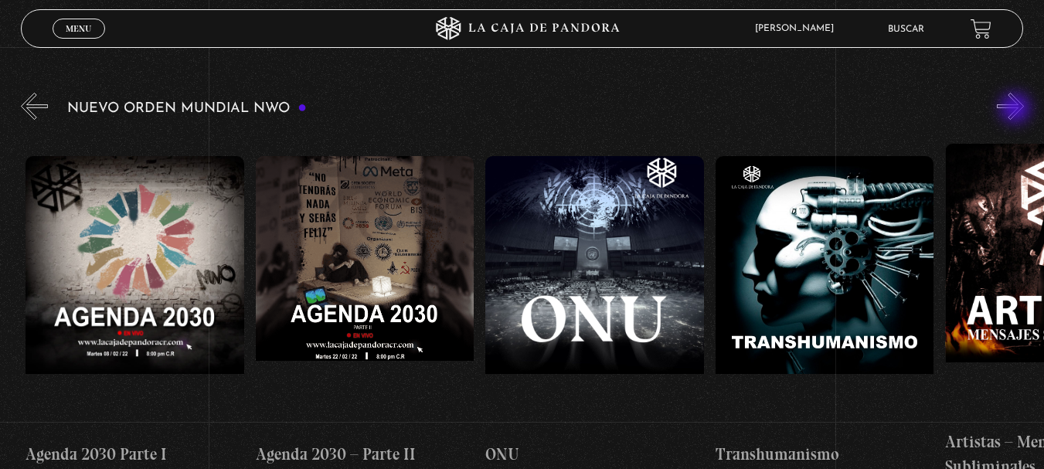
click at [1017, 110] on button "»" at bounding box center [1010, 106] width 27 height 27
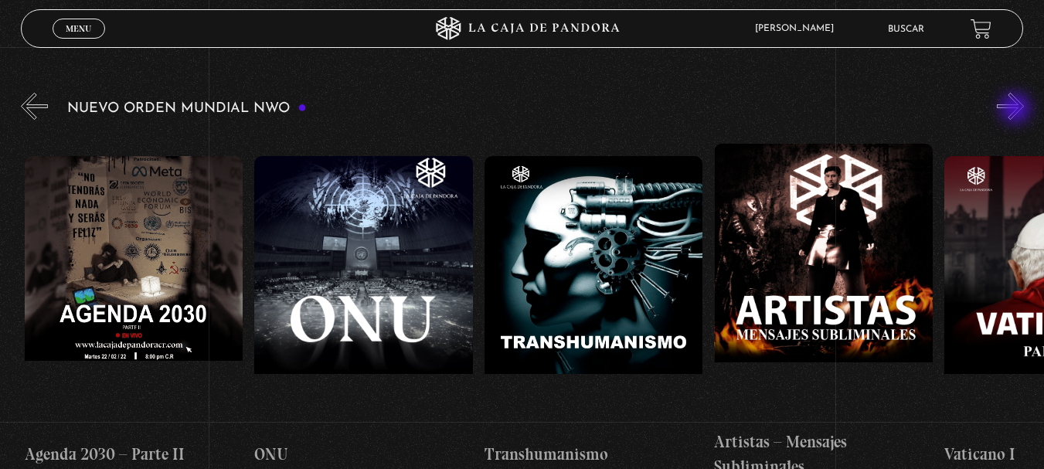
click at [1017, 110] on button "»" at bounding box center [1010, 106] width 27 height 27
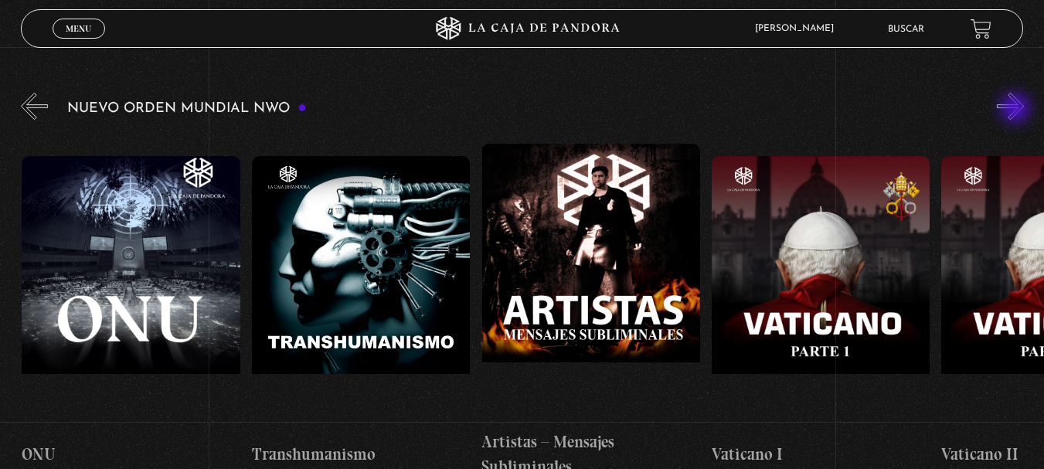
click at [1017, 110] on button "»" at bounding box center [1010, 106] width 27 height 27
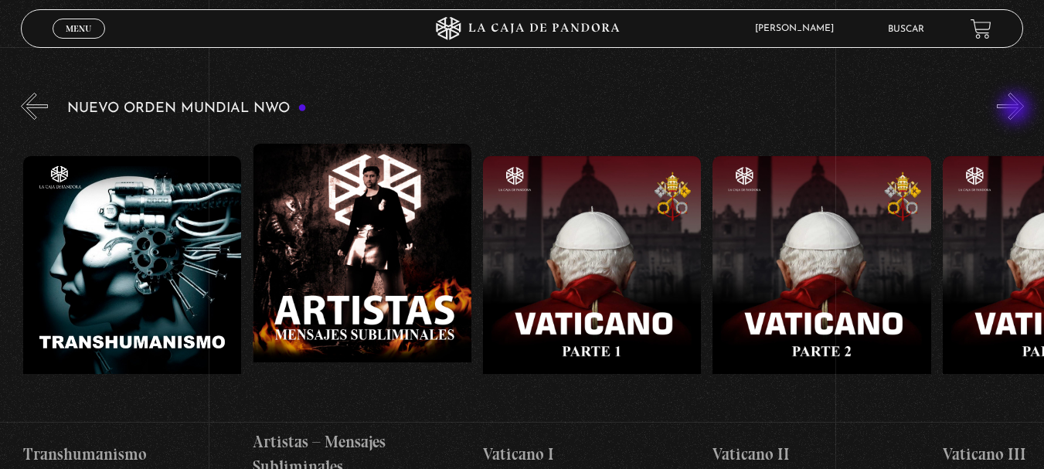
click at [1017, 110] on button "»" at bounding box center [1010, 106] width 27 height 27
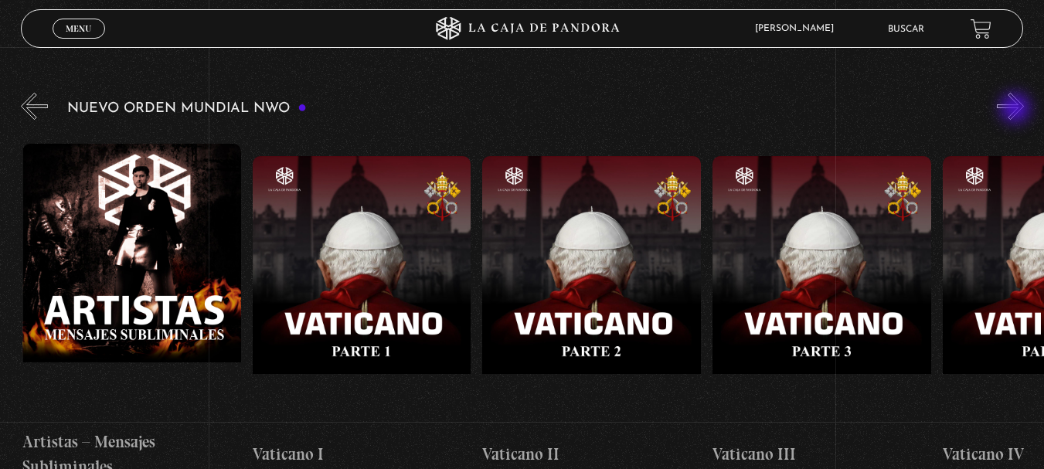
click at [1017, 110] on button "»" at bounding box center [1010, 106] width 27 height 27
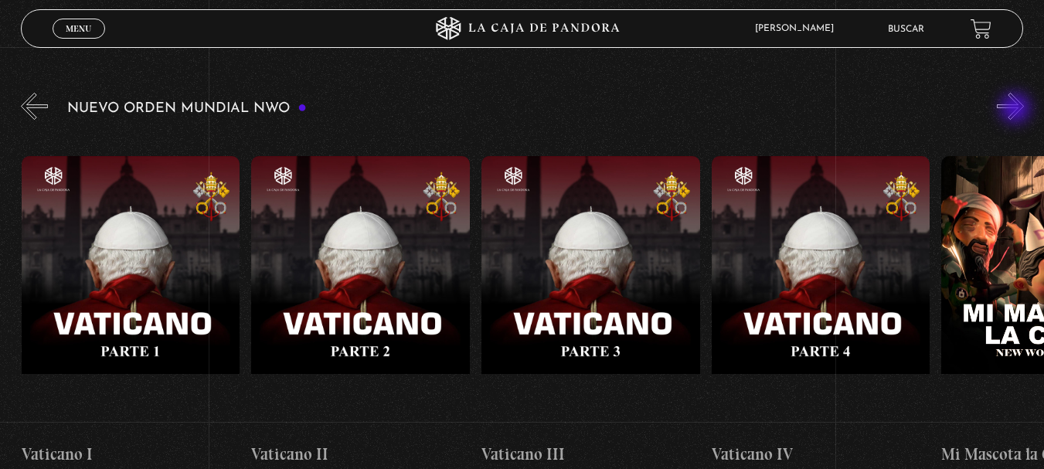
click at [1017, 110] on button "»" at bounding box center [1010, 106] width 27 height 27
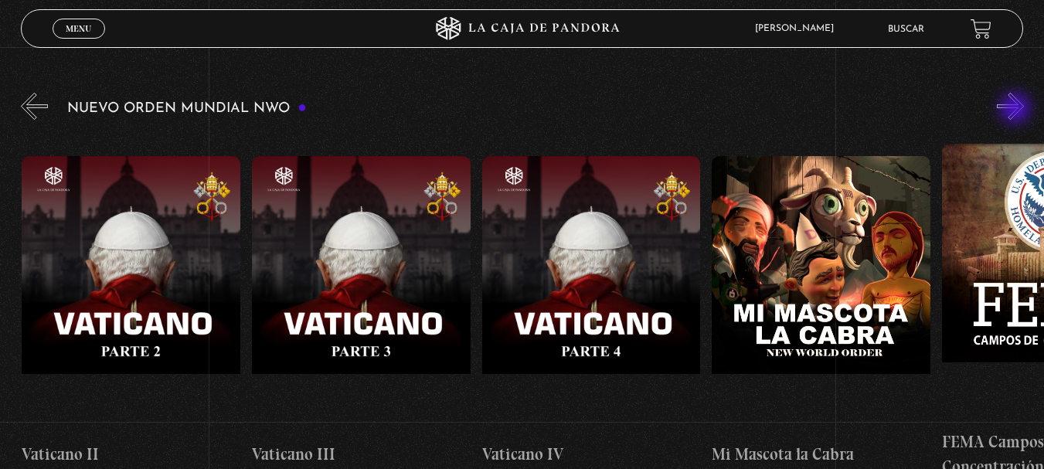
click at [1017, 110] on button "»" at bounding box center [1010, 106] width 27 height 27
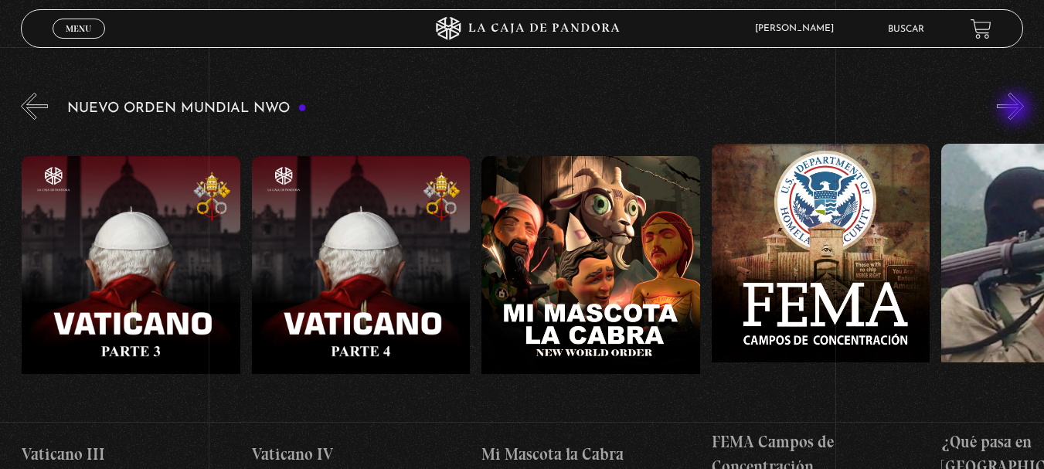
click at [1017, 110] on button "»" at bounding box center [1010, 106] width 27 height 27
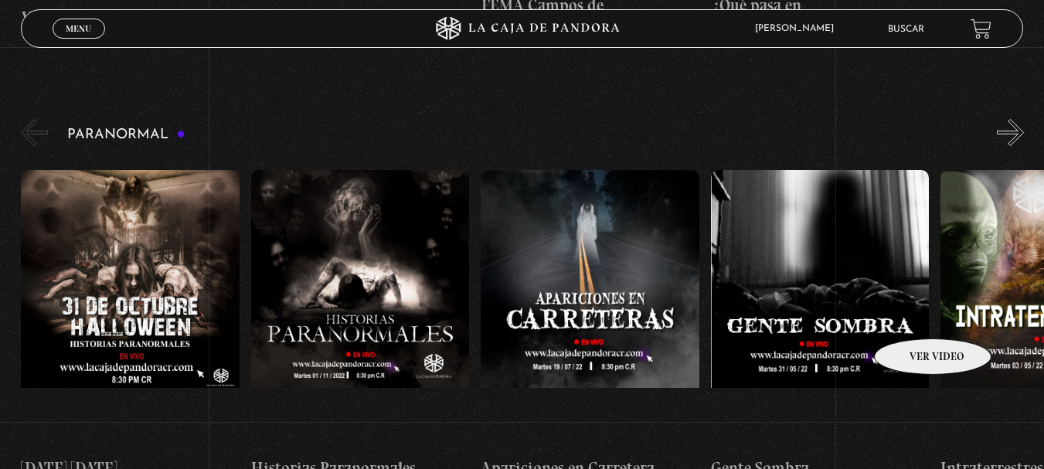
scroll to position [696, 0]
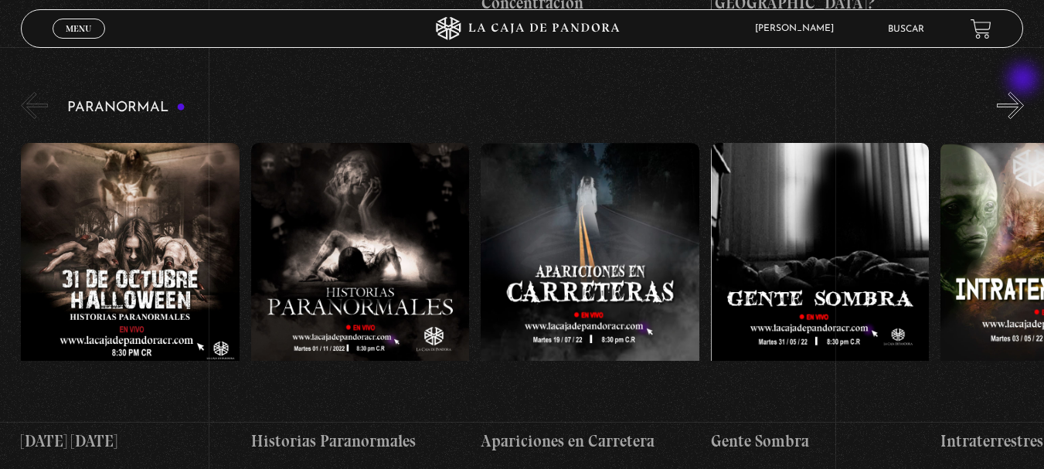
click at [1024, 92] on button "»" at bounding box center [1010, 105] width 27 height 27
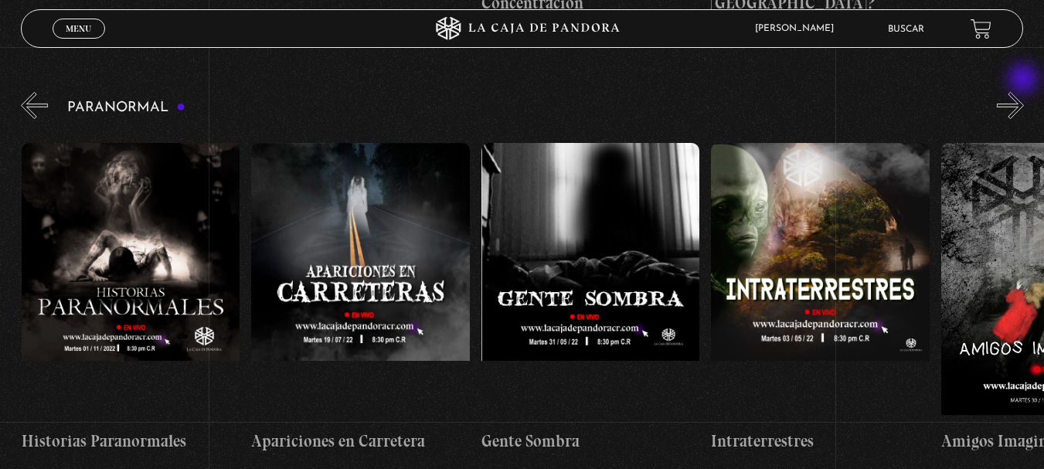
click at [1024, 92] on button "»" at bounding box center [1010, 105] width 27 height 27
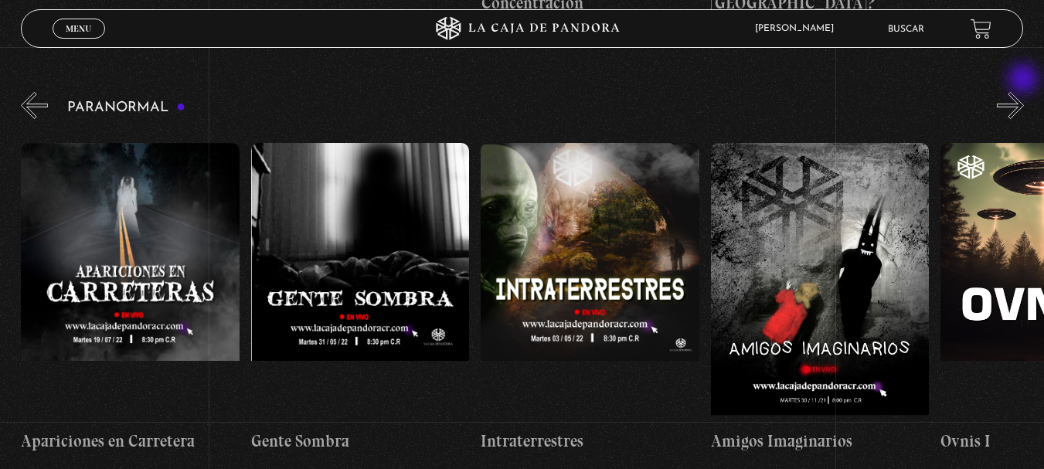
click at [1024, 92] on button "»" at bounding box center [1010, 105] width 27 height 27
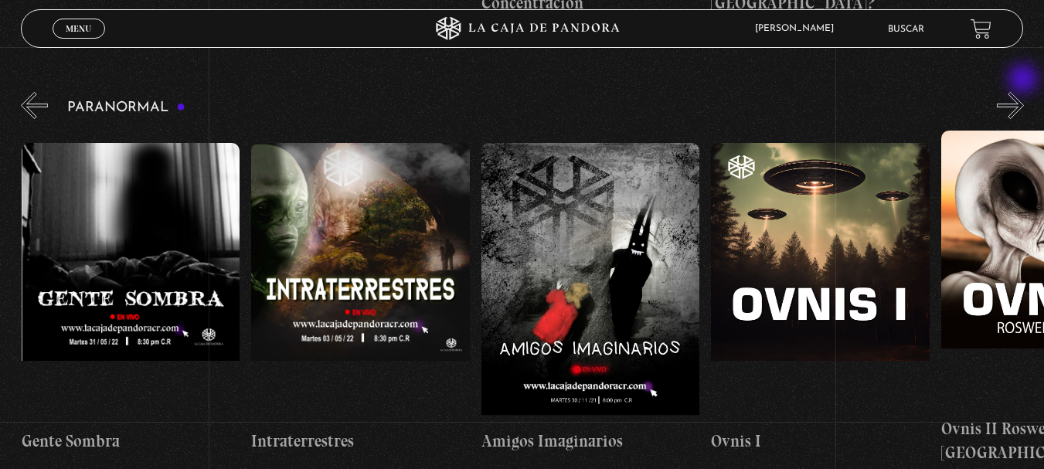
click at [1024, 92] on button "»" at bounding box center [1010, 105] width 27 height 27
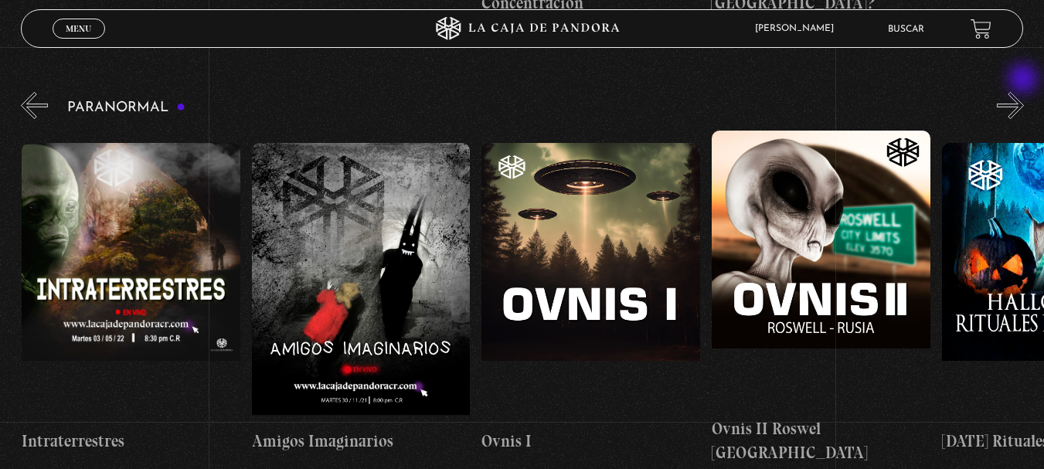
click at [1024, 92] on button "»" at bounding box center [1010, 105] width 27 height 27
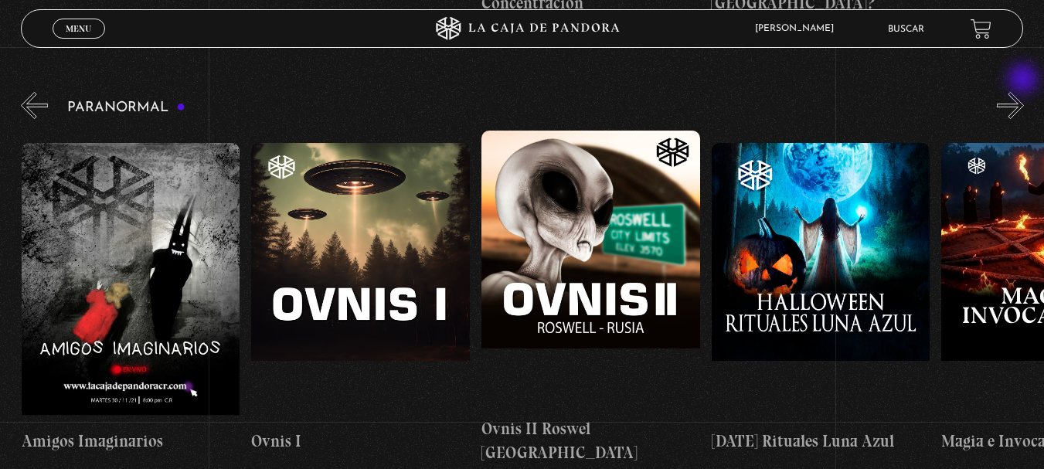
click at [1024, 92] on button "»" at bounding box center [1010, 105] width 27 height 27
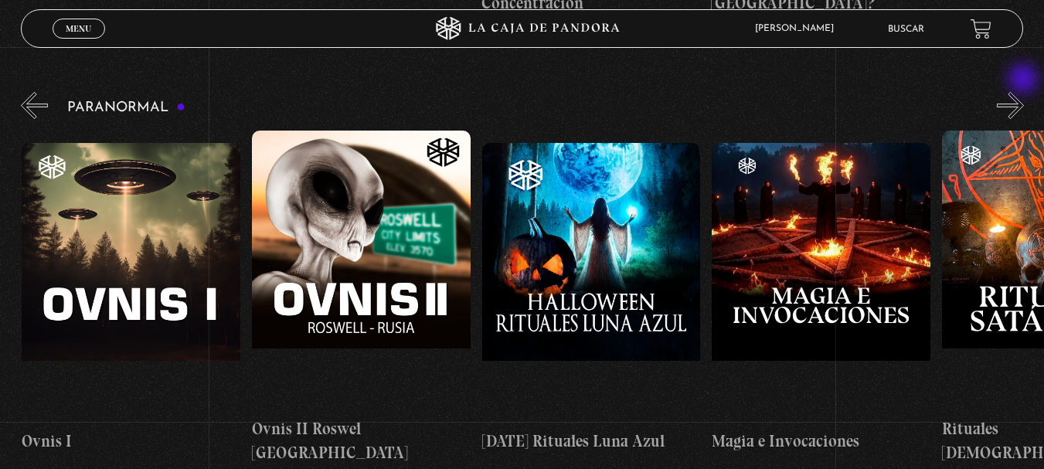
scroll to position [0, 1380]
click at [1024, 92] on button "»" at bounding box center [1010, 105] width 27 height 27
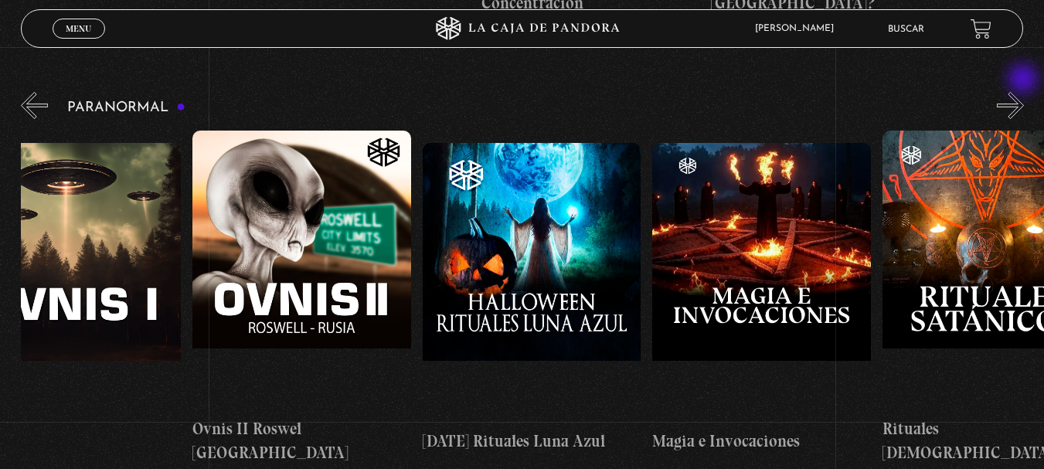
scroll to position [0, 1495]
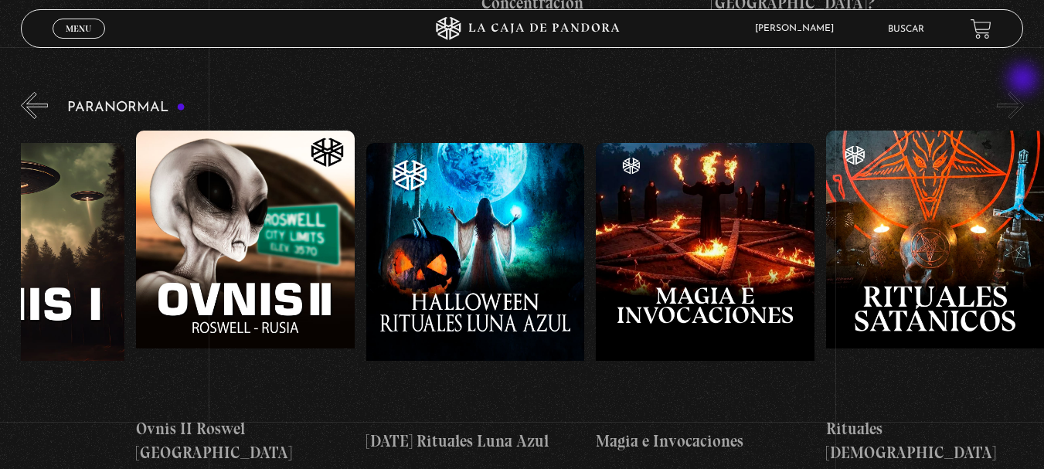
click at [1024, 92] on button "»" at bounding box center [1010, 105] width 27 height 27
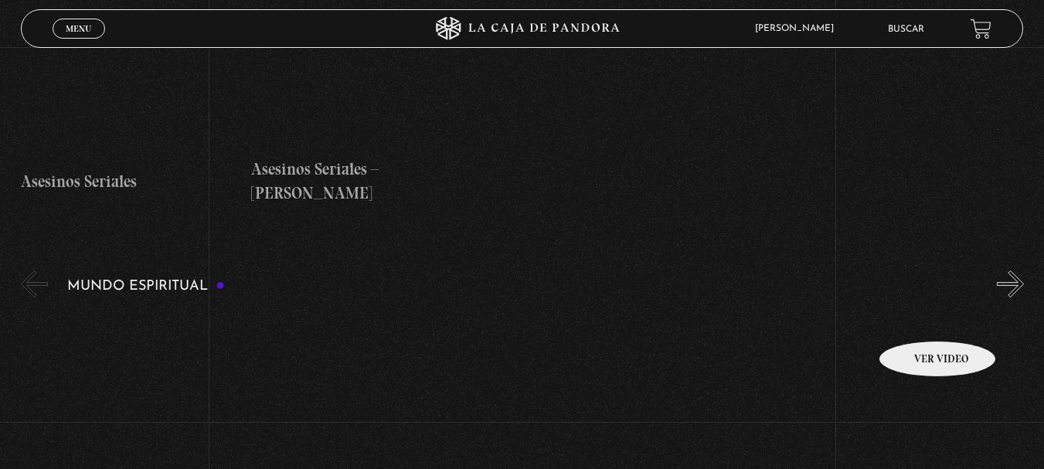
scroll to position [4484, 0]
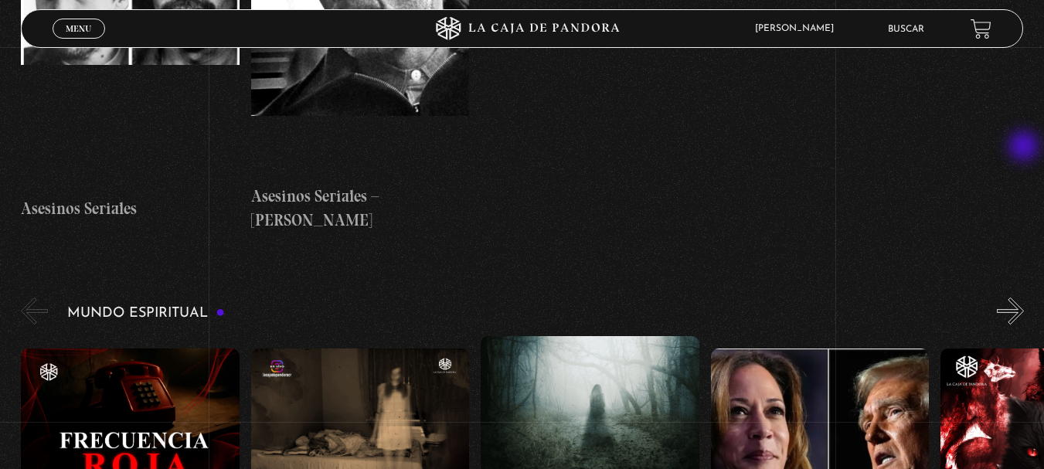
click at [1024, 298] on button "»" at bounding box center [1010, 311] width 27 height 27
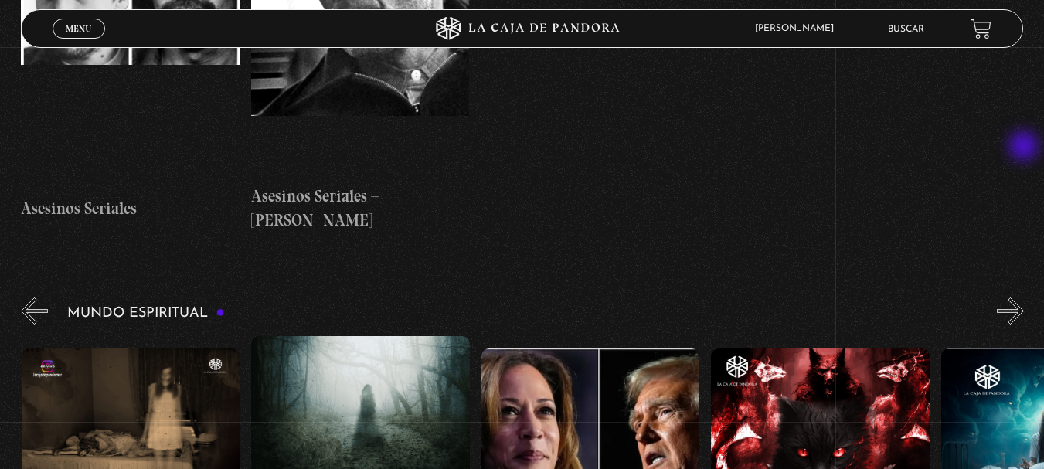
scroll to position [0, 230]
click at [1024, 298] on button "»" at bounding box center [1010, 311] width 27 height 27
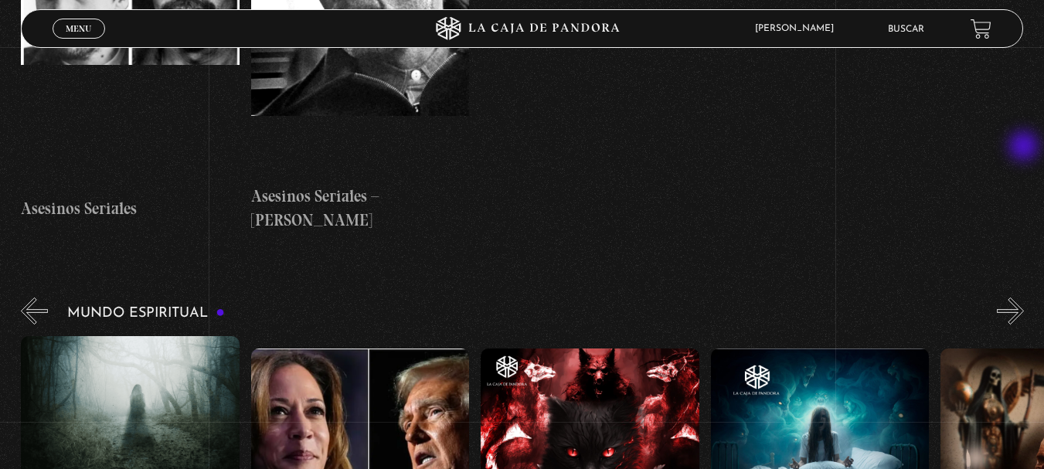
click at [1024, 298] on button "»" at bounding box center [1010, 311] width 27 height 27
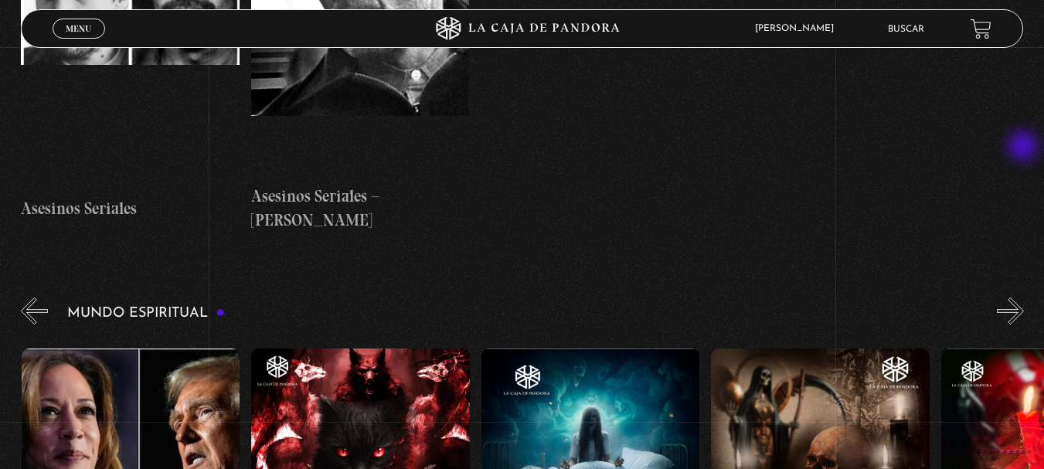
scroll to position [0, 690]
click at [1024, 298] on button "»" at bounding box center [1010, 311] width 27 height 27
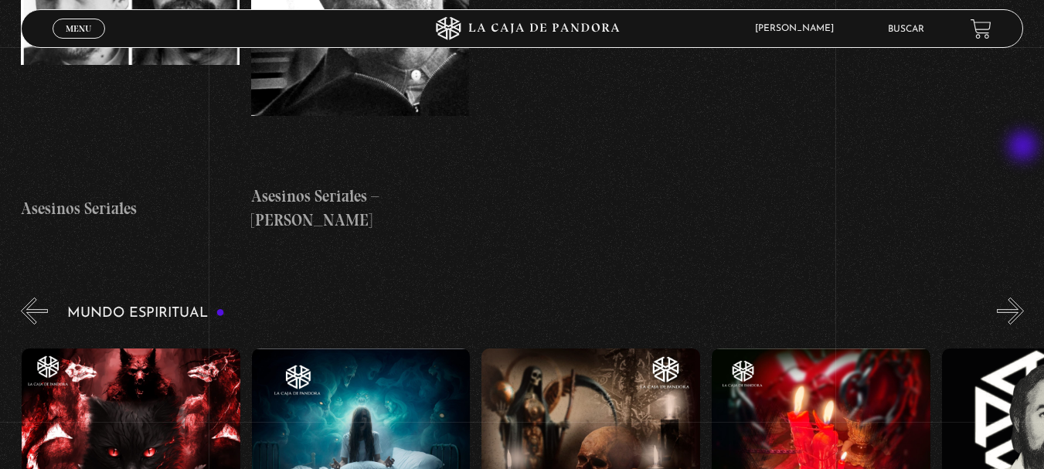
scroll to position [0, 920]
click at [1024, 298] on button "»" at bounding box center [1010, 311] width 27 height 27
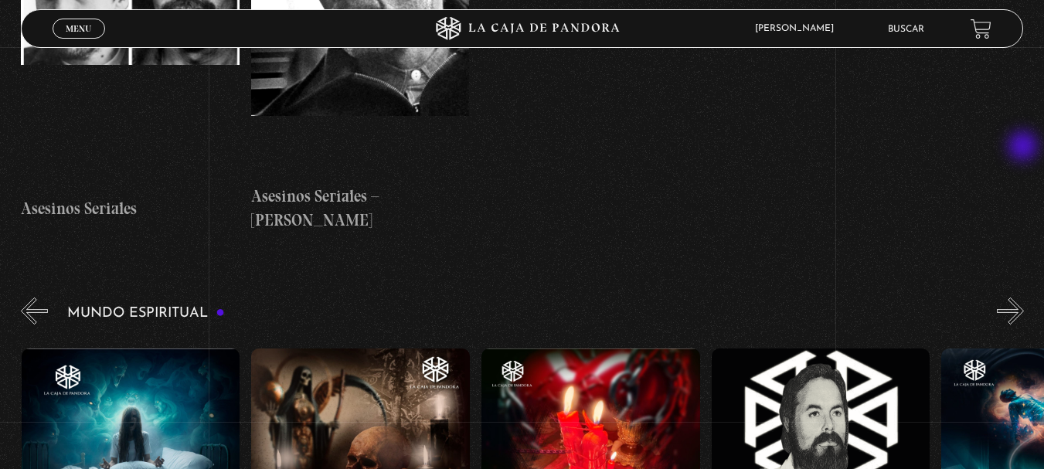
scroll to position [0, 1150]
click at [1024, 298] on button "»" at bounding box center [1010, 311] width 27 height 27
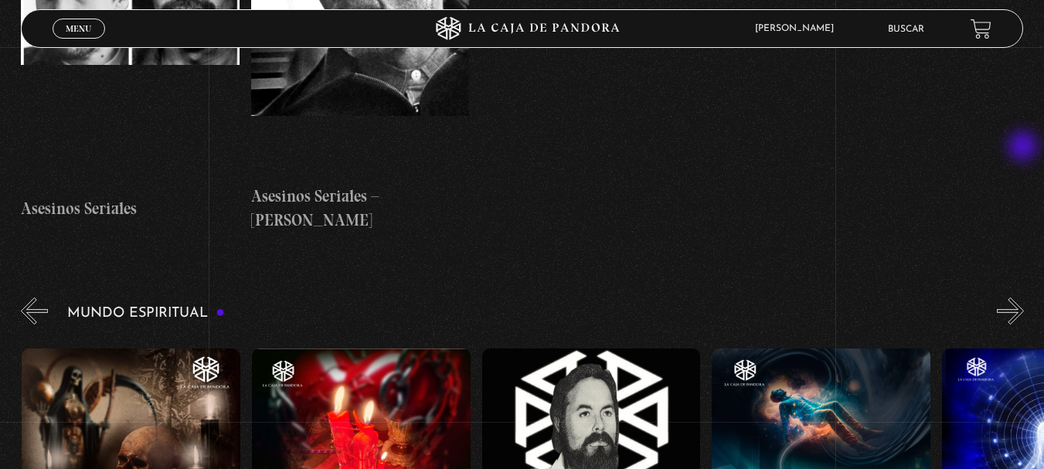
scroll to position [0, 1380]
click at [1024, 298] on button "»" at bounding box center [1010, 311] width 27 height 27
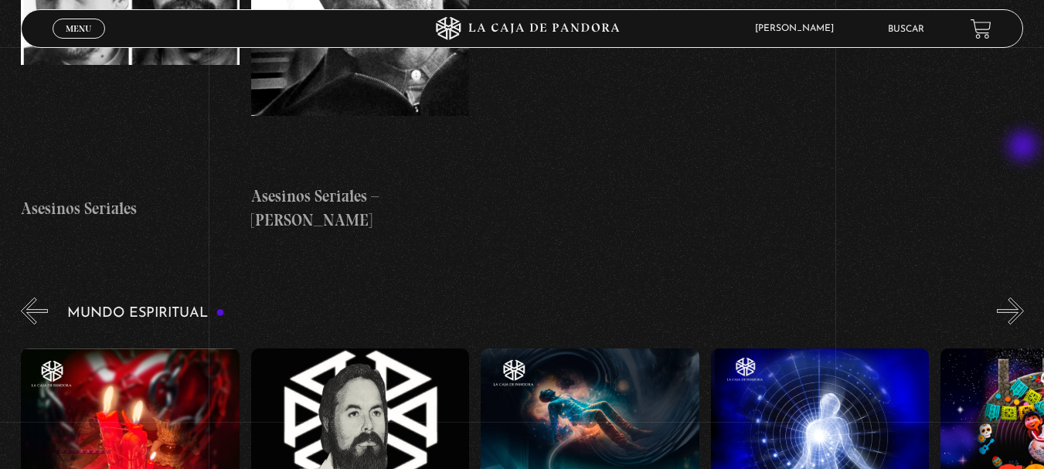
click at [1024, 298] on button "»" at bounding box center [1010, 311] width 27 height 27
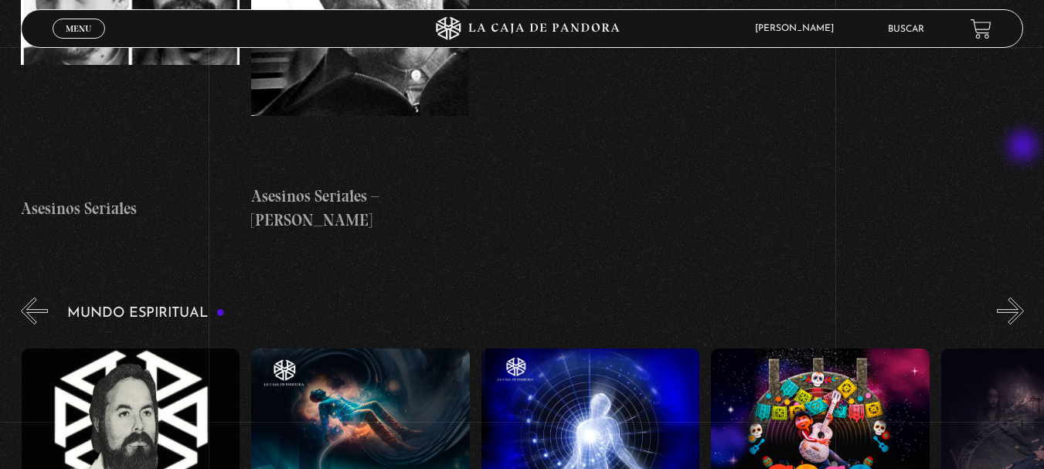
click at [1024, 298] on button "»" at bounding box center [1010, 311] width 27 height 27
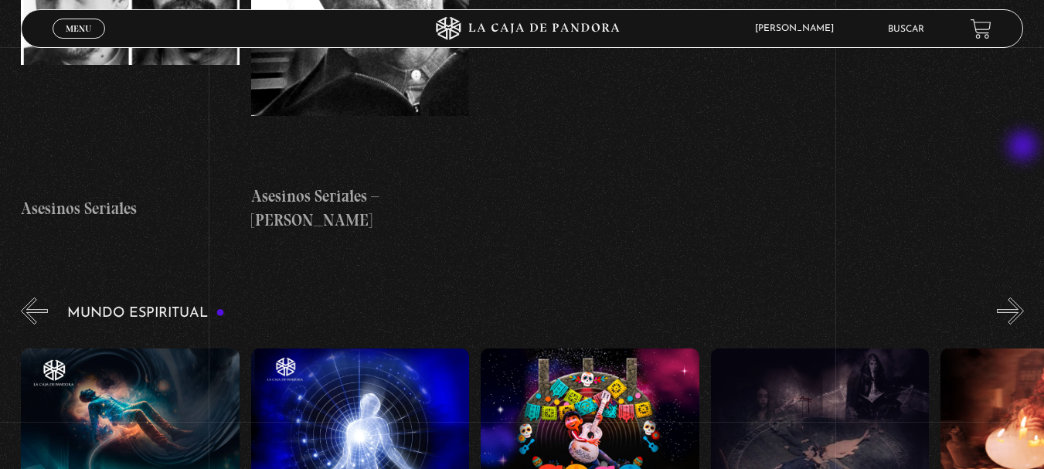
click at [1024, 298] on button "»" at bounding box center [1010, 311] width 27 height 27
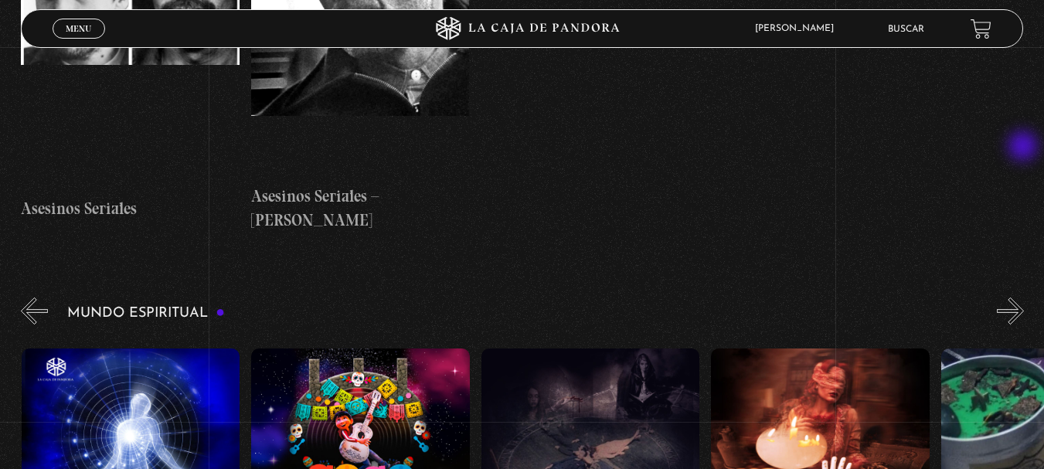
click at [1024, 298] on button "»" at bounding box center [1010, 311] width 27 height 27
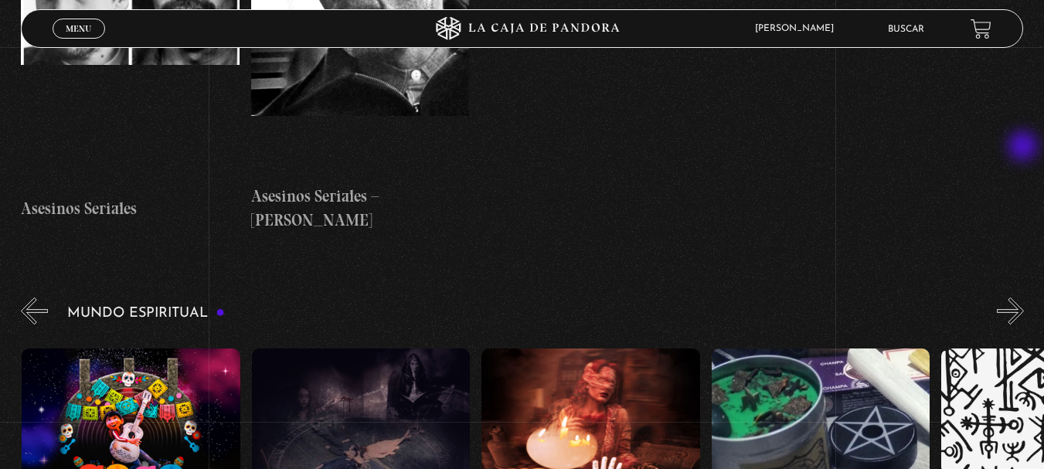
click at [1024, 298] on button "»" at bounding box center [1010, 311] width 27 height 27
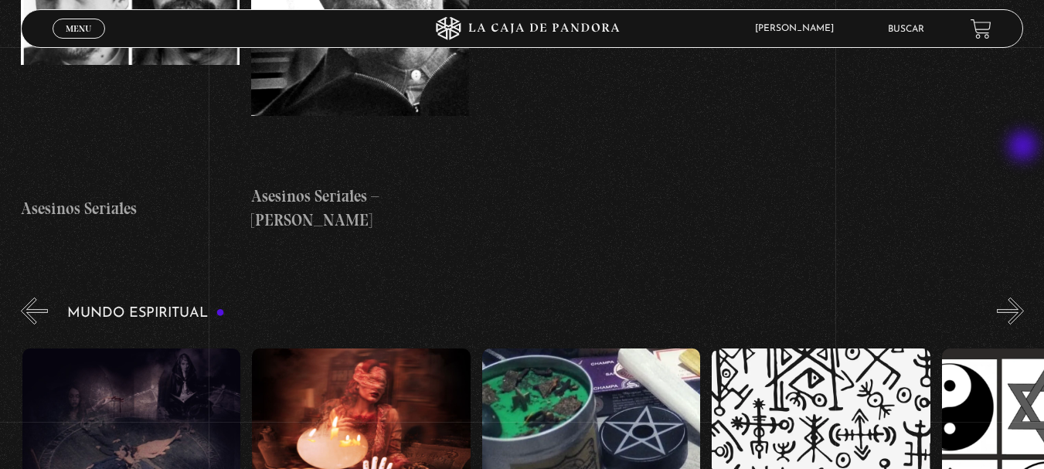
click at [1024, 298] on button "»" at bounding box center [1010, 311] width 27 height 27
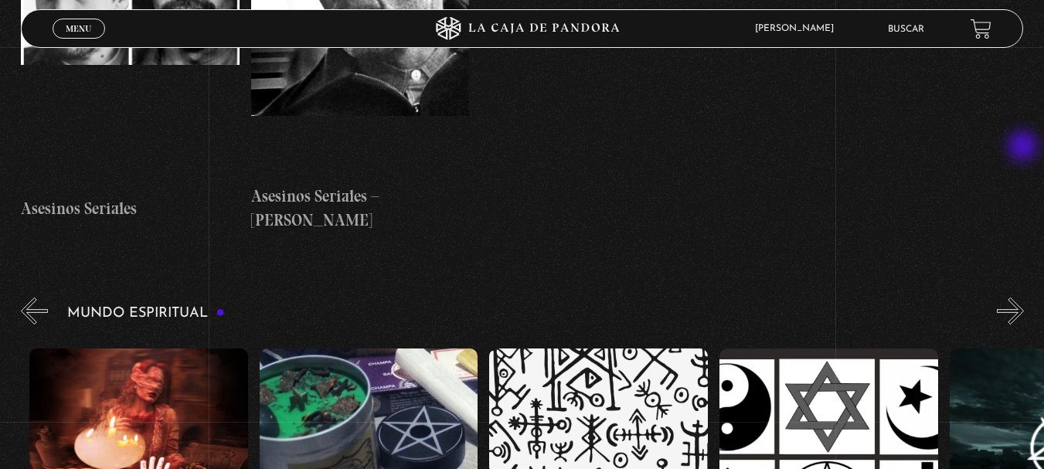
click at [1024, 298] on button "»" at bounding box center [1010, 311] width 27 height 27
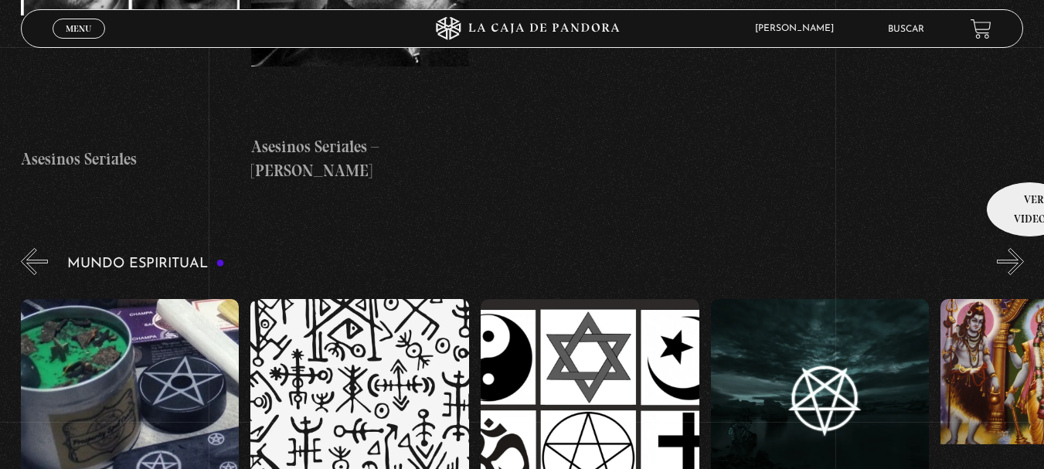
scroll to position [4561, 0]
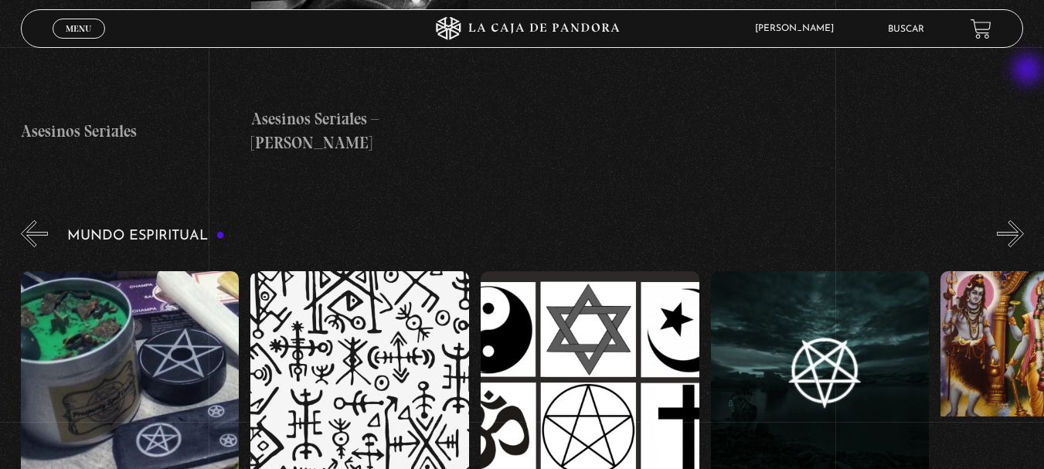
click at [1024, 220] on button "»" at bounding box center [1010, 233] width 27 height 27
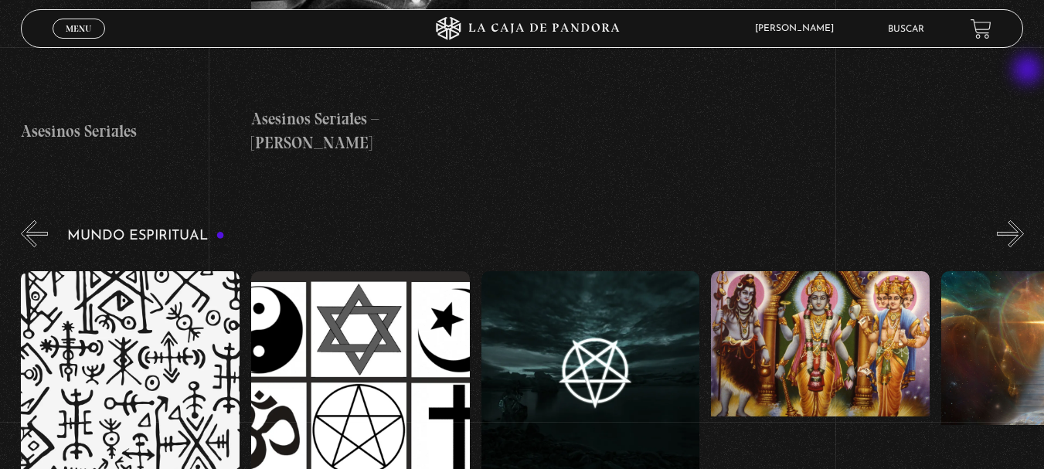
click at [1024, 220] on button "»" at bounding box center [1010, 233] width 27 height 27
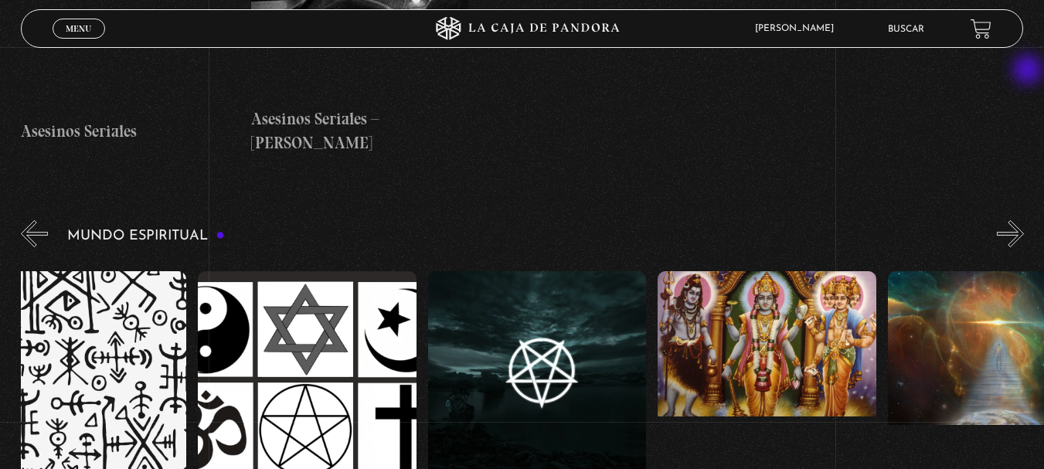
scroll to position [0, 3566]
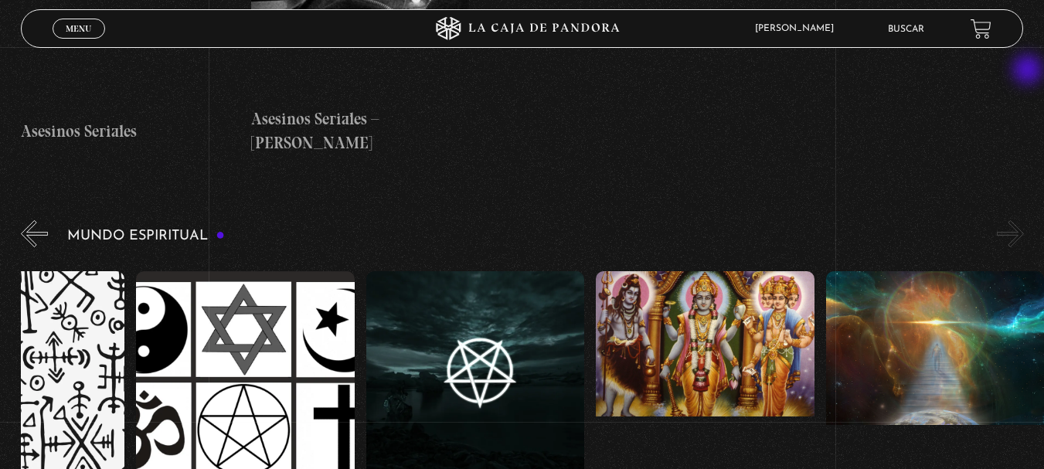
click at [1024, 220] on button "»" at bounding box center [1010, 233] width 27 height 27
click at [36, 220] on button "«" at bounding box center [34, 233] width 27 height 27
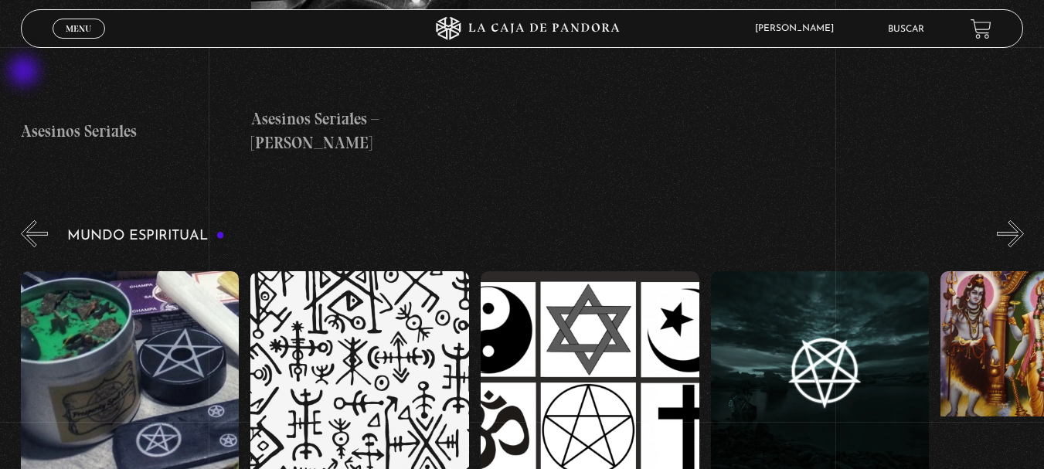
click at [26, 220] on button "«" at bounding box center [34, 233] width 27 height 27
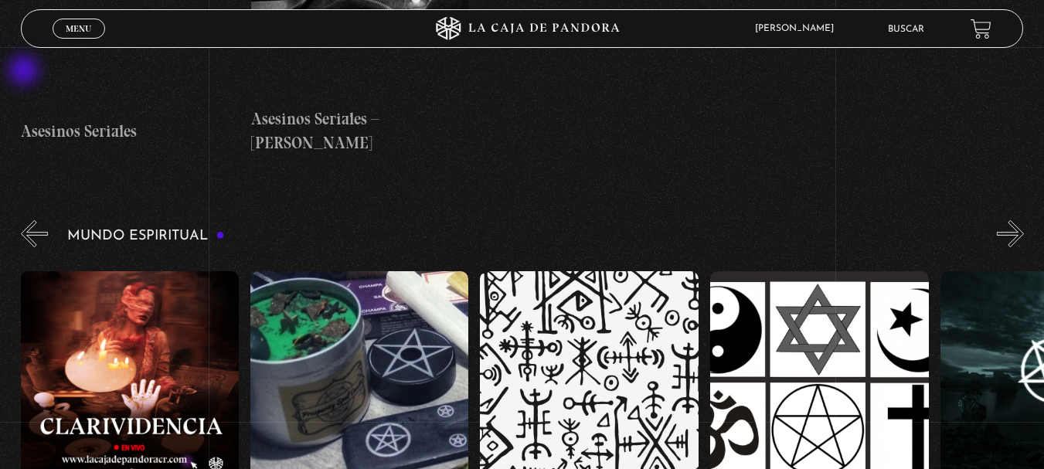
click at [26, 220] on button "«" at bounding box center [34, 233] width 27 height 27
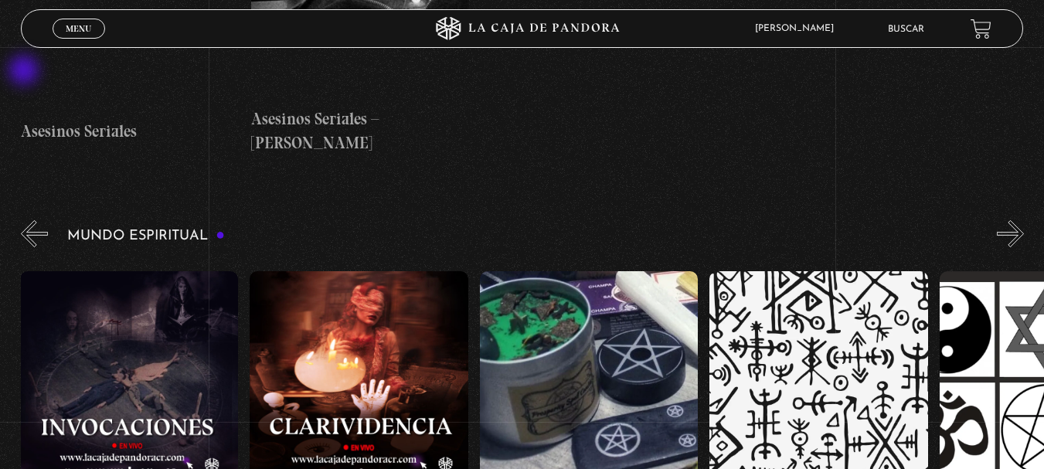
click at [26, 220] on button "«" at bounding box center [34, 233] width 27 height 27
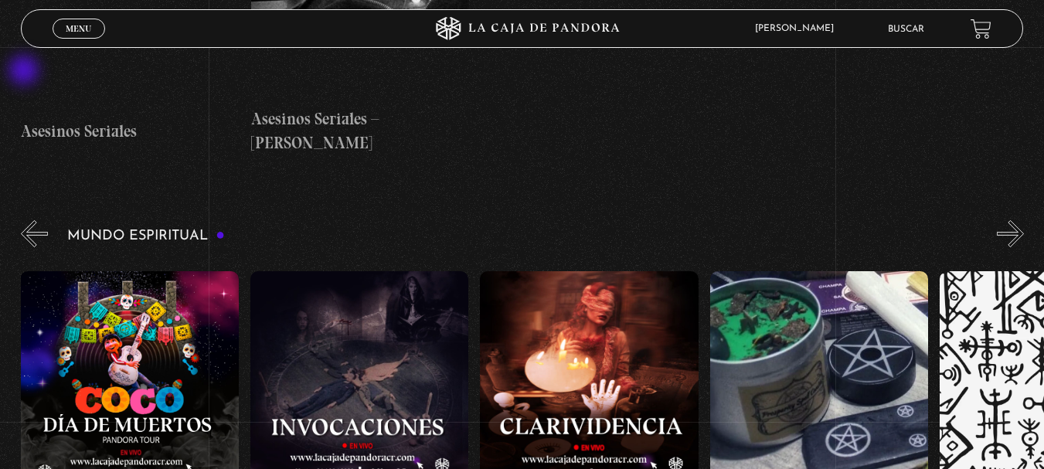
click at [26, 220] on button "«" at bounding box center [34, 233] width 27 height 27
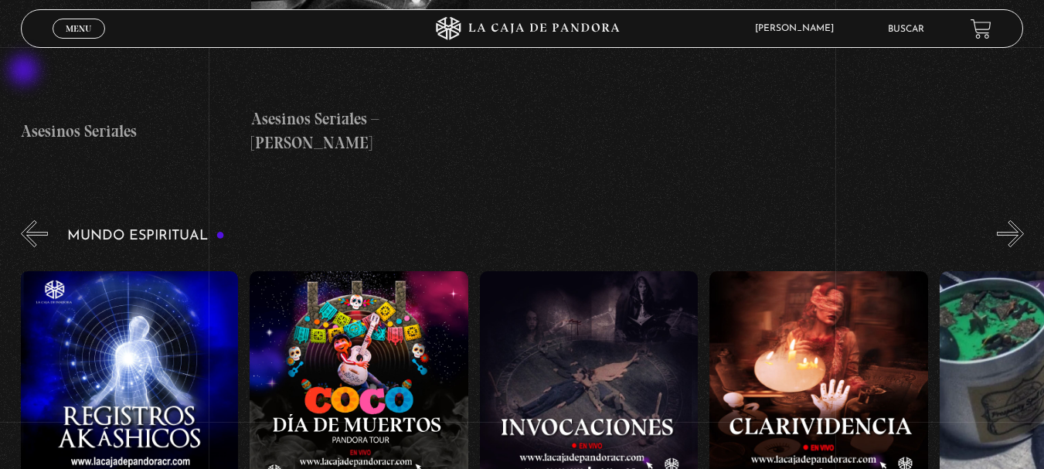
click at [26, 220] on button "«" at bounding box center [34, 233] width 27 height 27
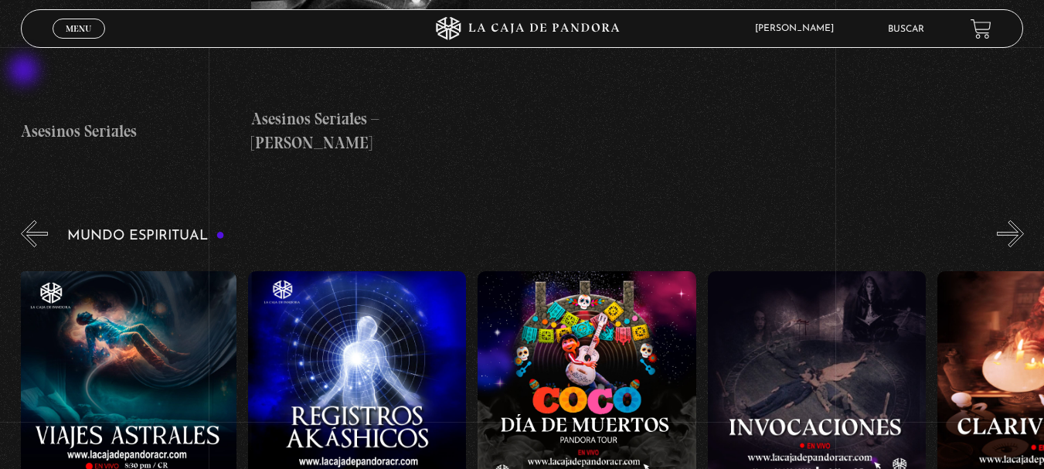
click at [26, 220] on button "«" at bounding box center [34, 233] width 27 height 27
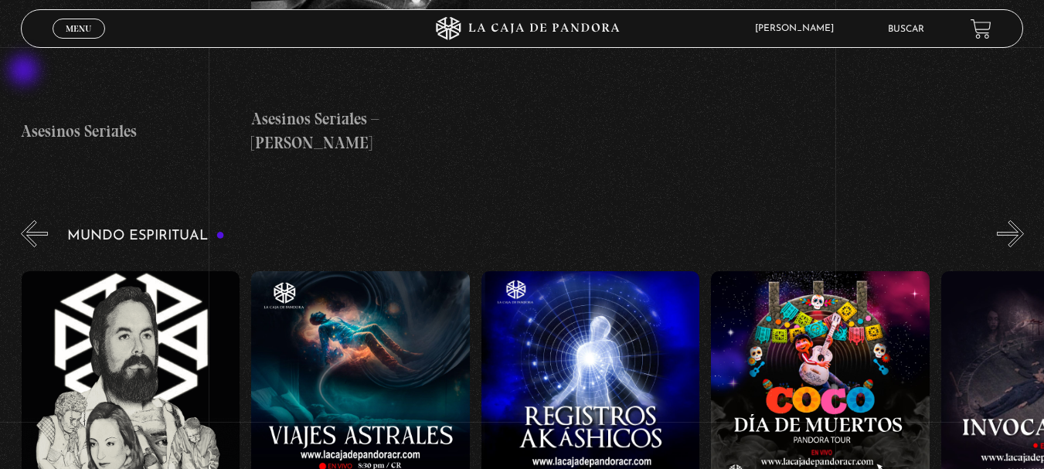
click at [26, 220] on button "«" at bounding box center [34, 233] width 27 height 27
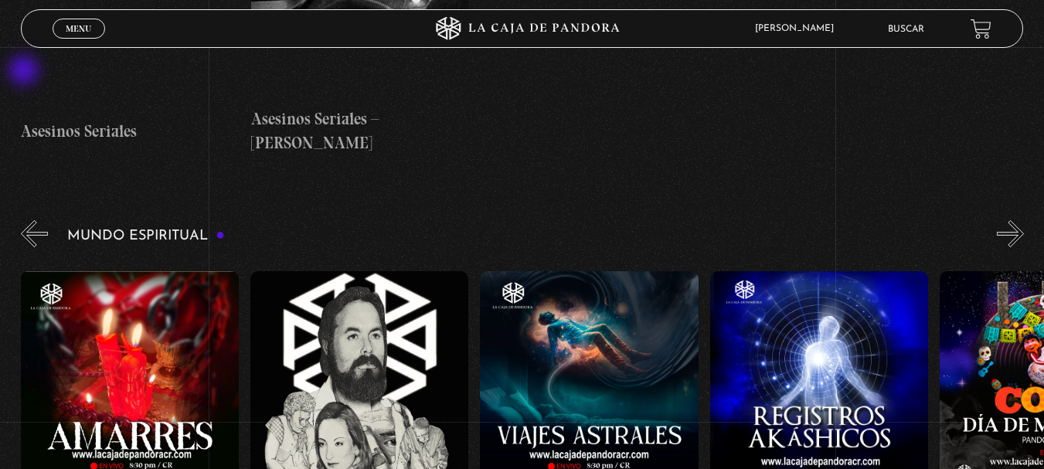
click at [26, 220] on button "«" at bounding box center [34, 233] width 27 height 27
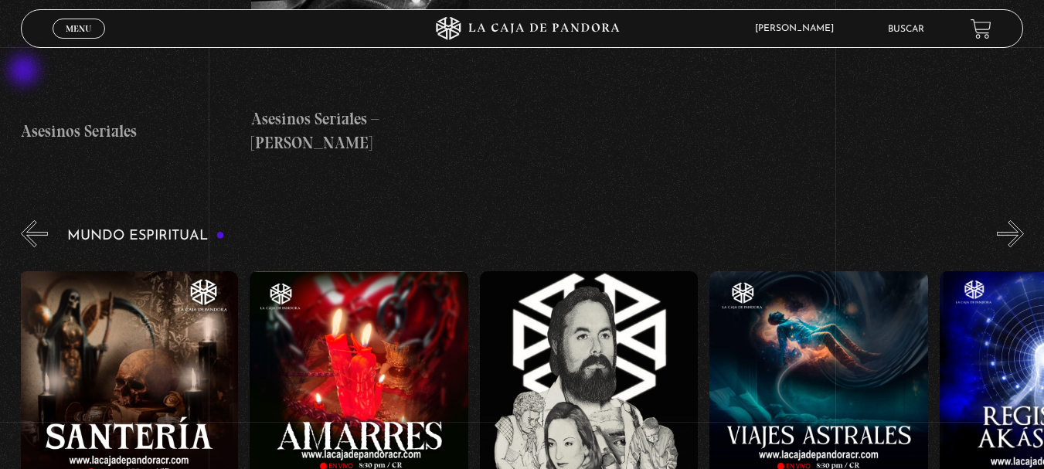
click at [26, 220] on button "«" at bounding box center [34, 233] width 27 height 27
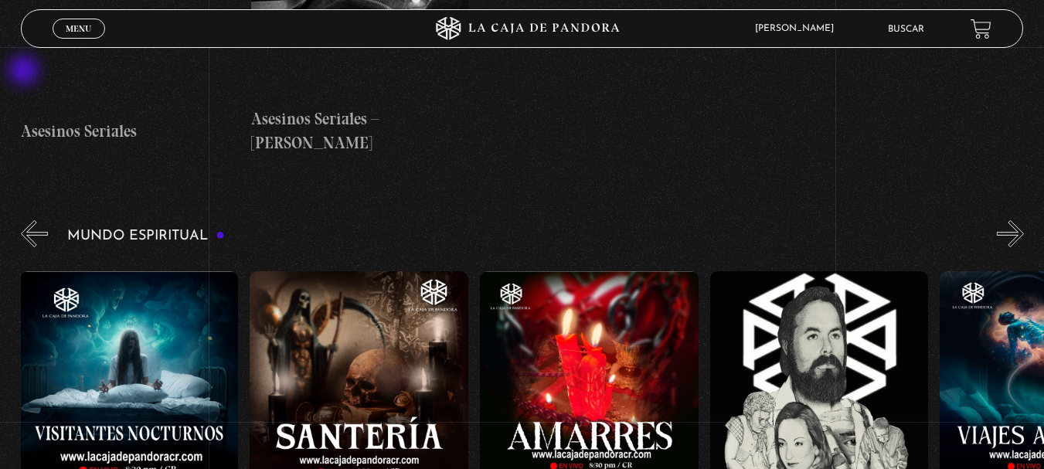
click at [26, 220] on button "«" at bounding box center [34, 233] width 27 height 27
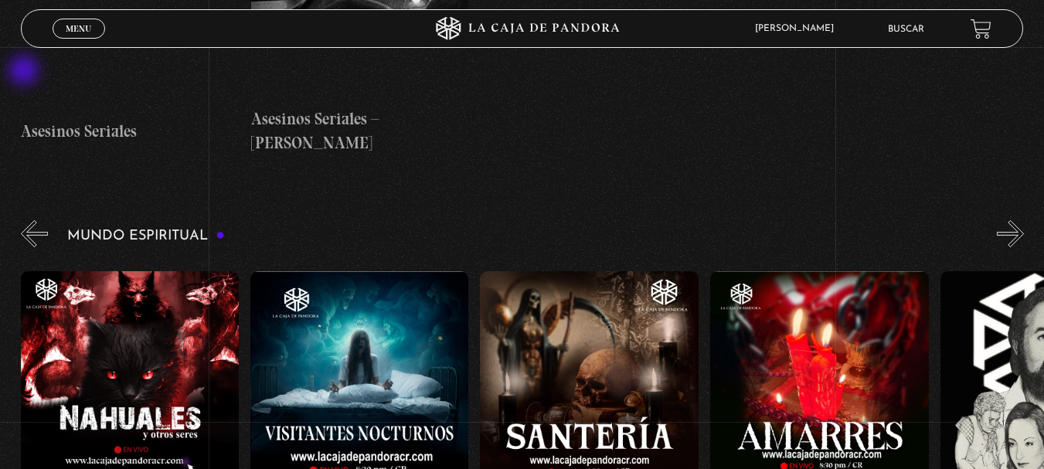
click at [26, 220] on button "«" at bounding box center [34, 233] width 27 height 27
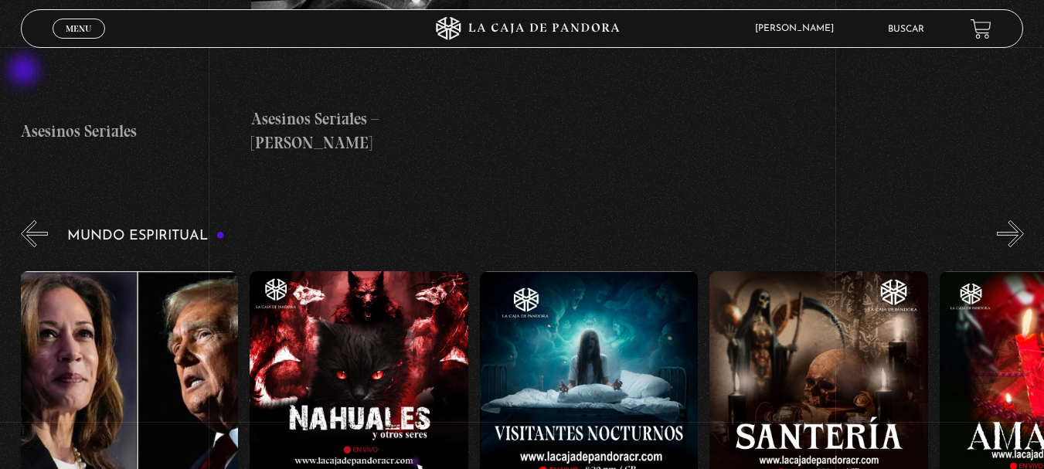
click at [26, 220] on button "«" at bounding box center [34, 233] width 27 height 27
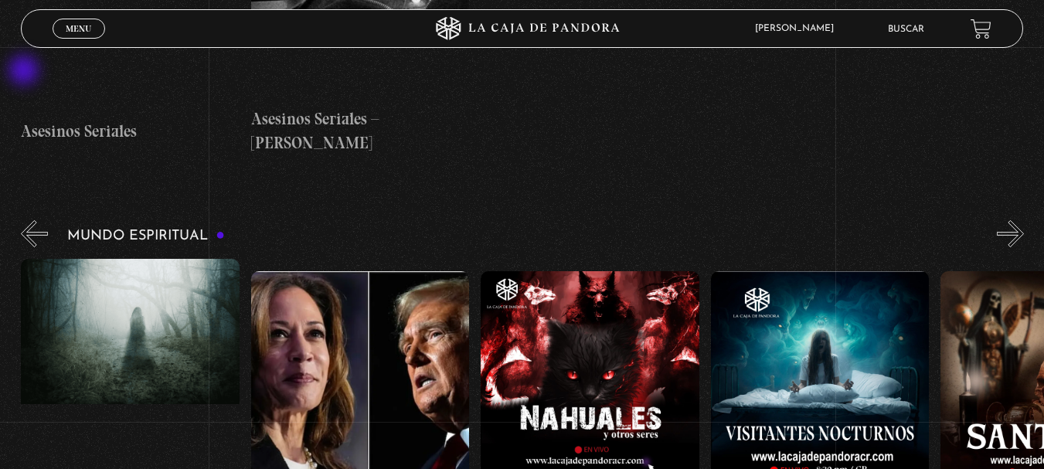
click at [26, 220] on button "«" at bounding box center [34, 233] width 27 height 27
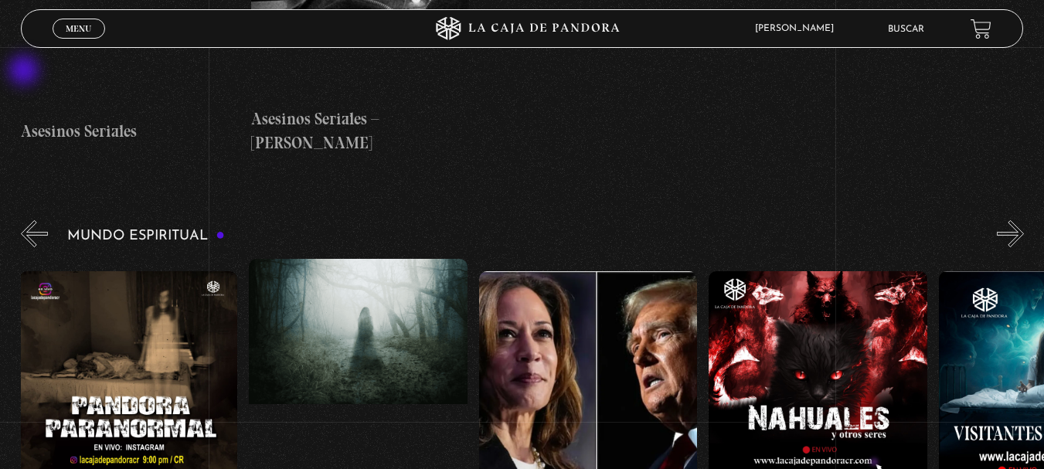
click at [26, 220] on button "«" at bounding box center [34, 233] width 27 height 27
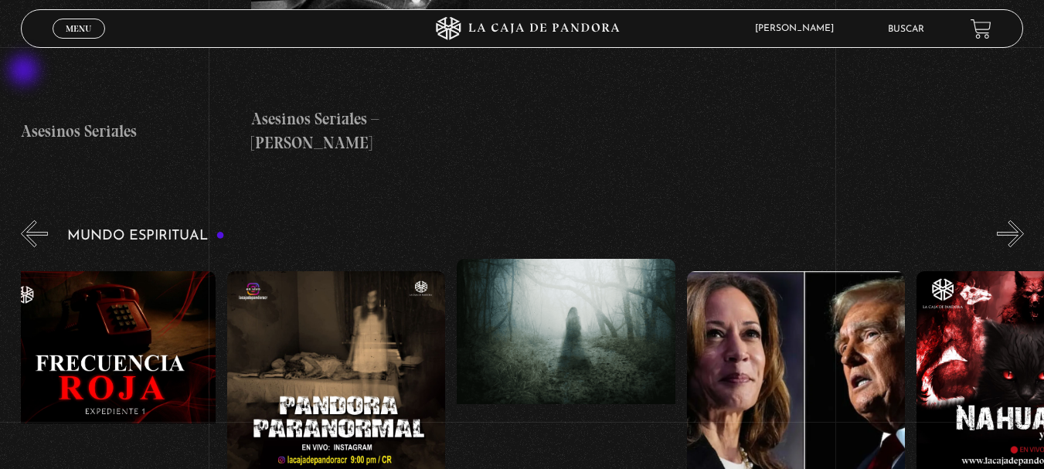
scroll to position [0, 2]
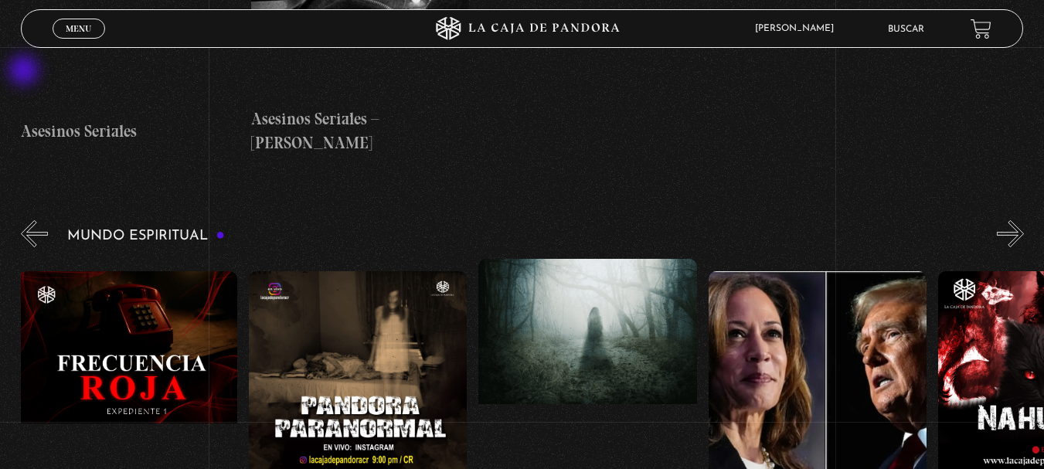
click at [26, 220] on button "«" at bounding box center [34, 233] width 27 height 27
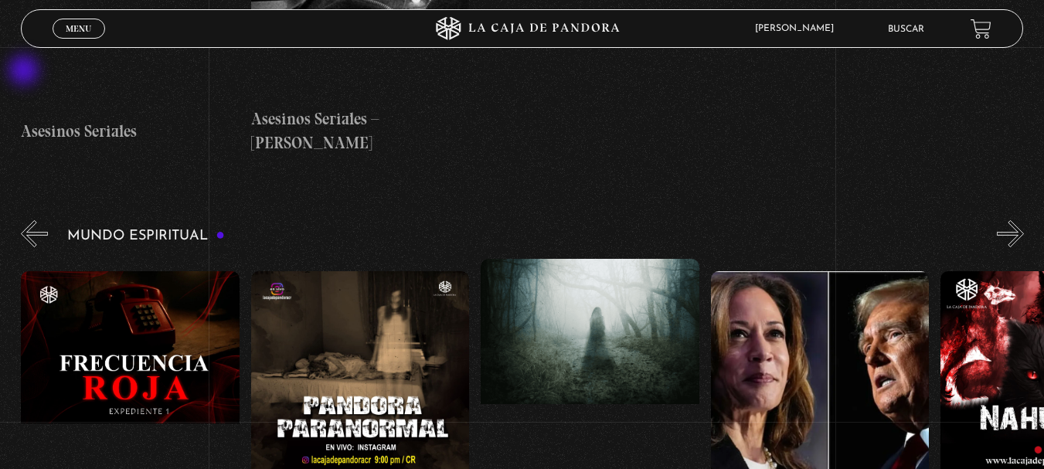
scroll to position [0, 0]
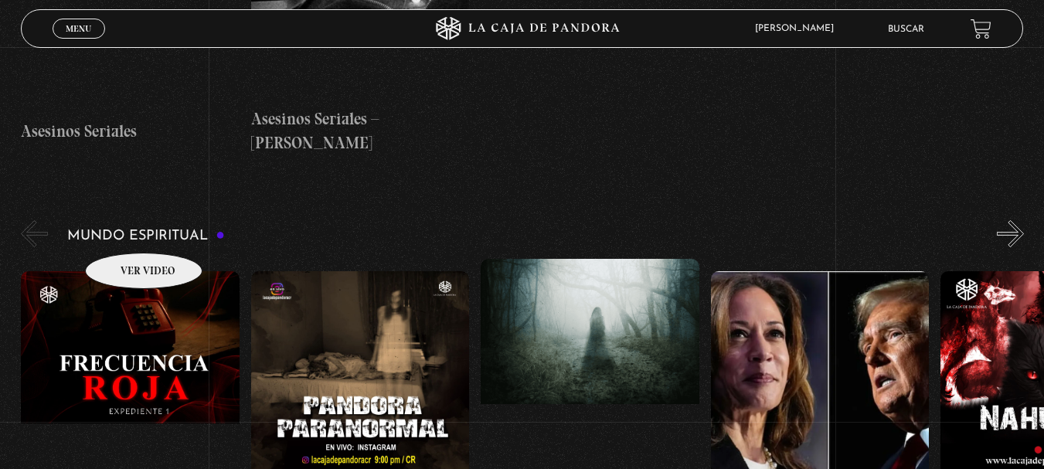
click at [124, 271] on figure at bounding box center [130, 410] width 219 height 278
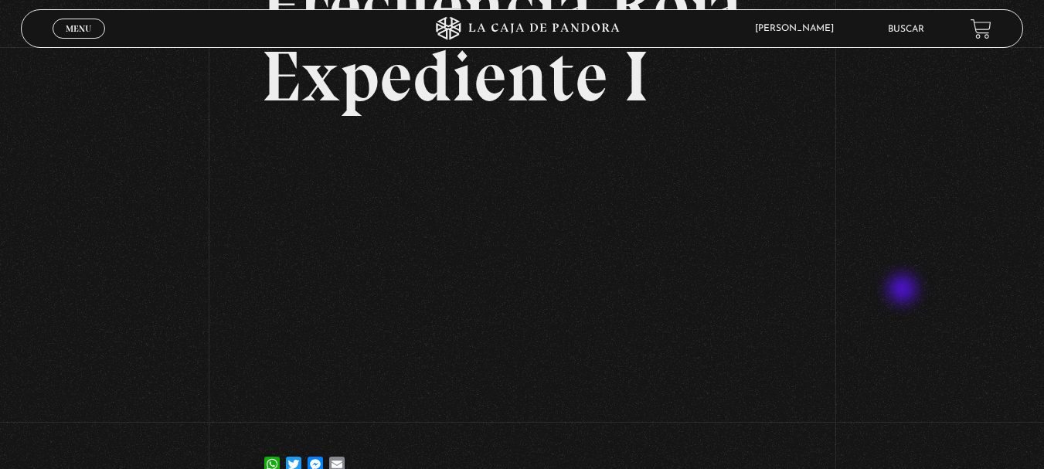
scroll to position [232, 0]
